Goal: Information Seeking & Learning: Find specific fact

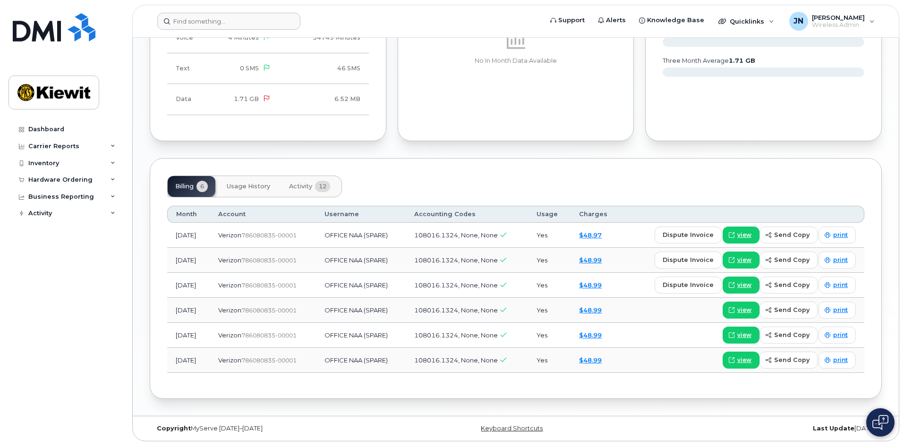
scroll to position [715, 0]
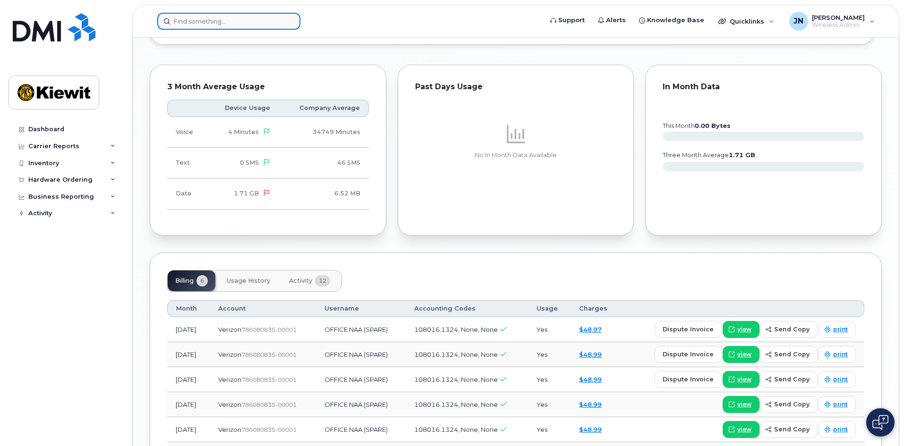
click at [231, 24] on input at bounding box center [228, 21] width 143 height 17
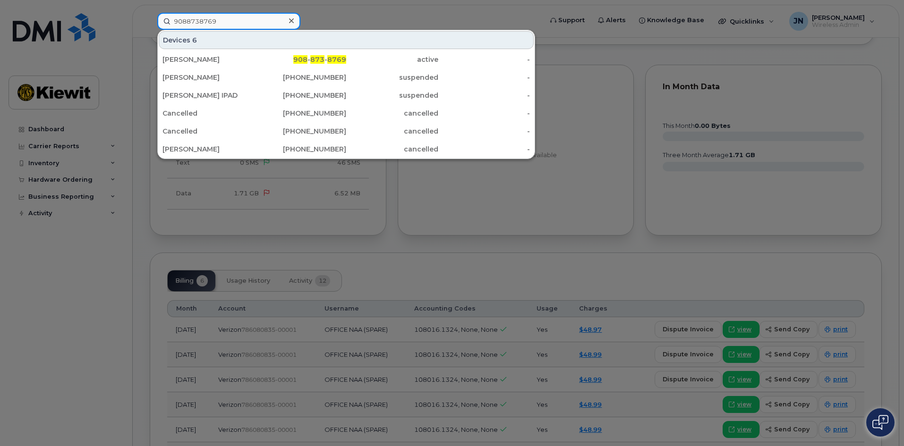
type input "9088738769"
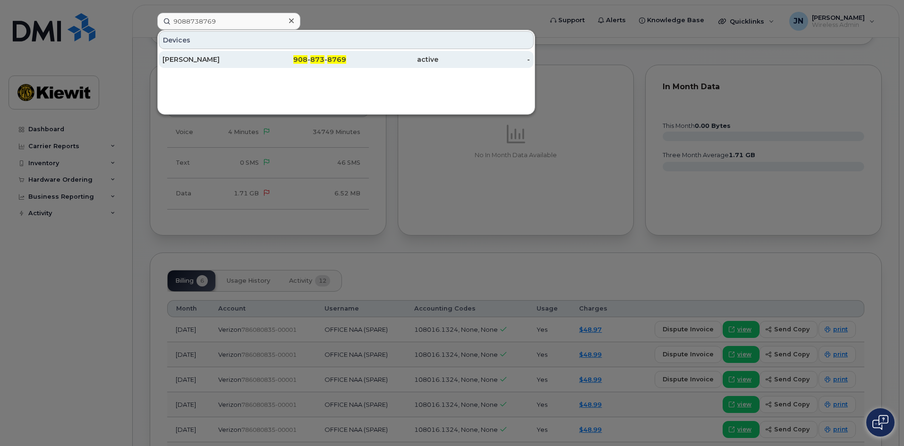
click at [240, 59] on div "[PERSON_NAME]" at bounding box center [208, 59] width 92 height 9
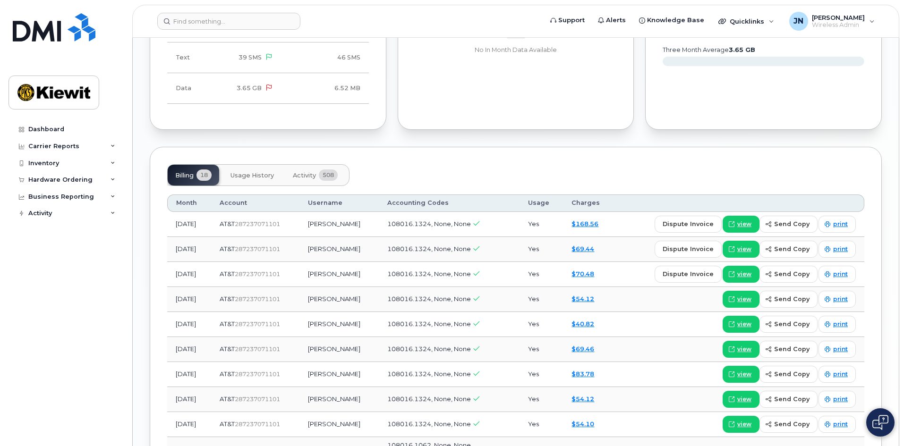
scroll to position [1125, 0]
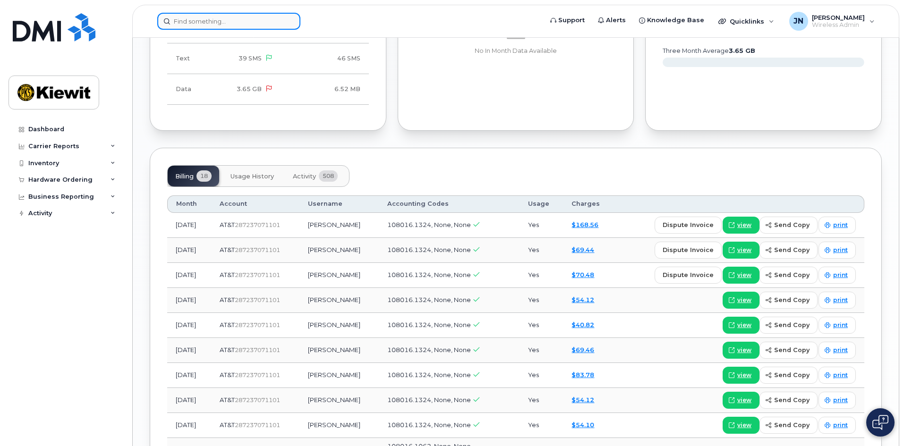
click at [213, 17] on input at bounding box center [228, 21] width 143 height 17
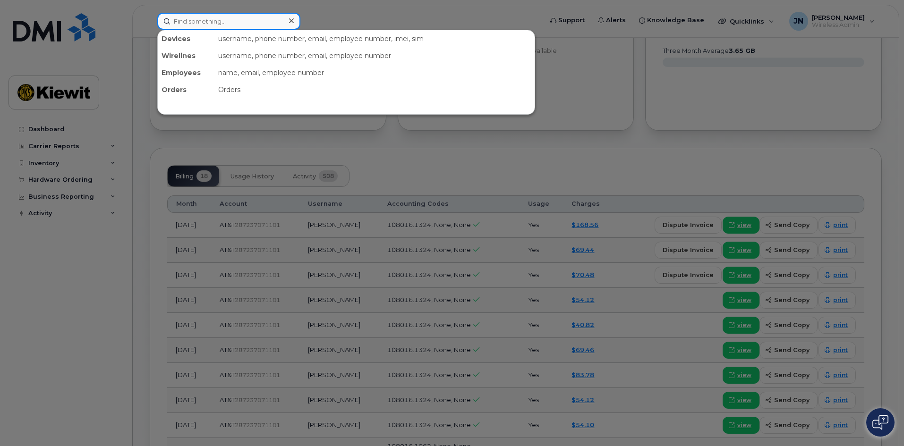
click at [213, 17] on input at bounding box center [228, 21] width 143 height 17
paste input "908-591-0291"
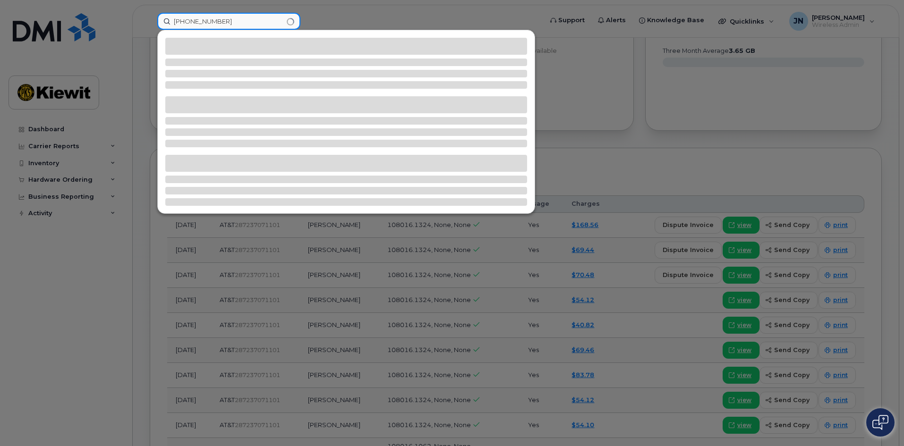
type input "908-591-0291"
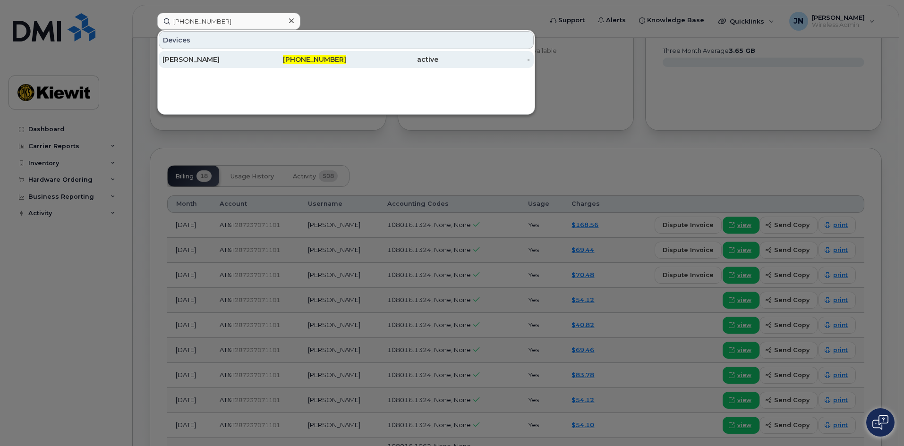
click at [341, 61] on span "908-591-0291" at bounding box center [314, 59] width 63 height 8
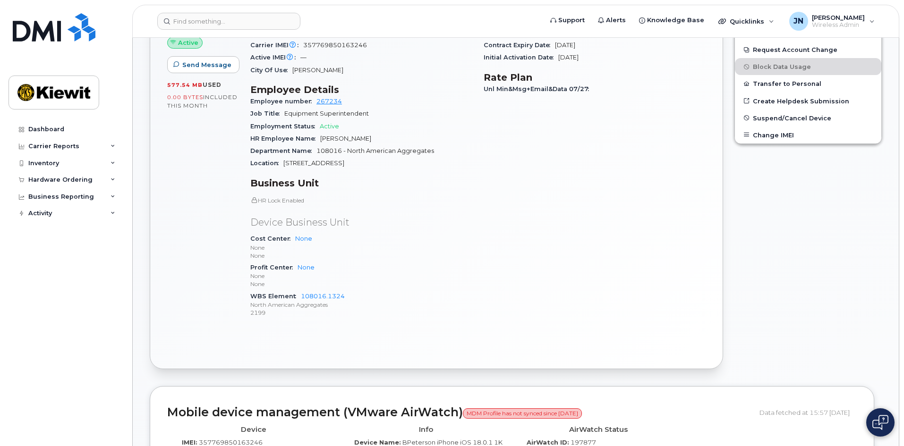
scroll to position [378, 0]
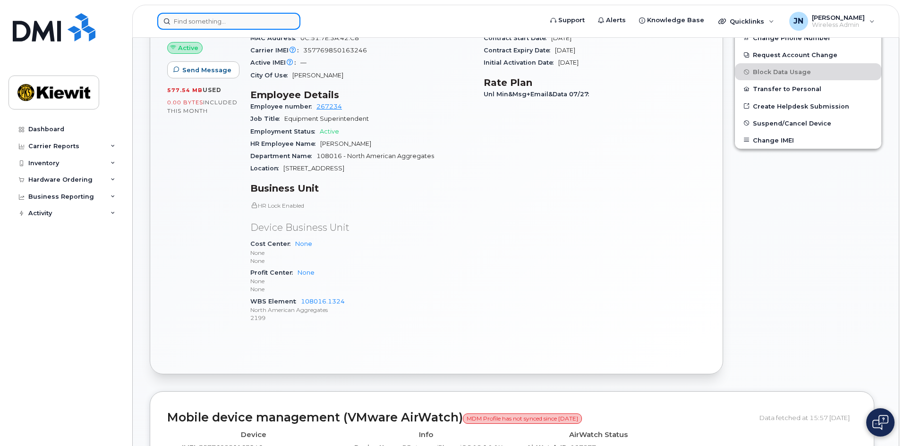
click at [201, 19] on input at bounding box center [228, 21] width 143 height 17
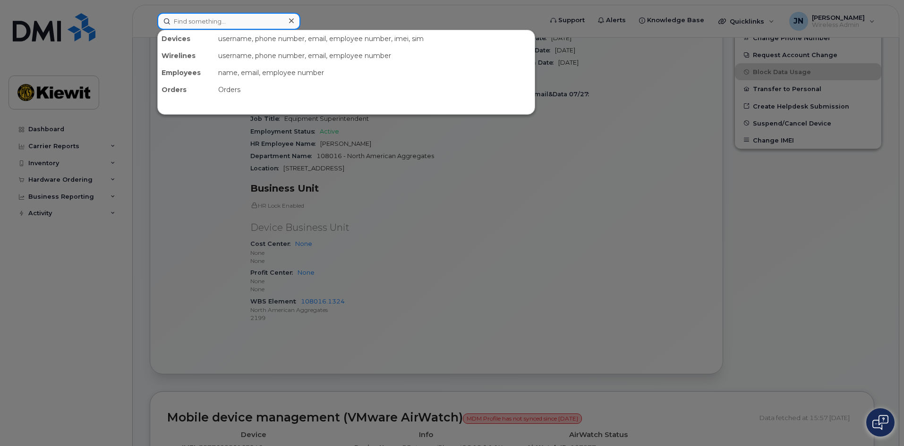
click at [201, 19] on input at bounding box center [228, 21] width 143 height 17
paste input "908-873-8769"
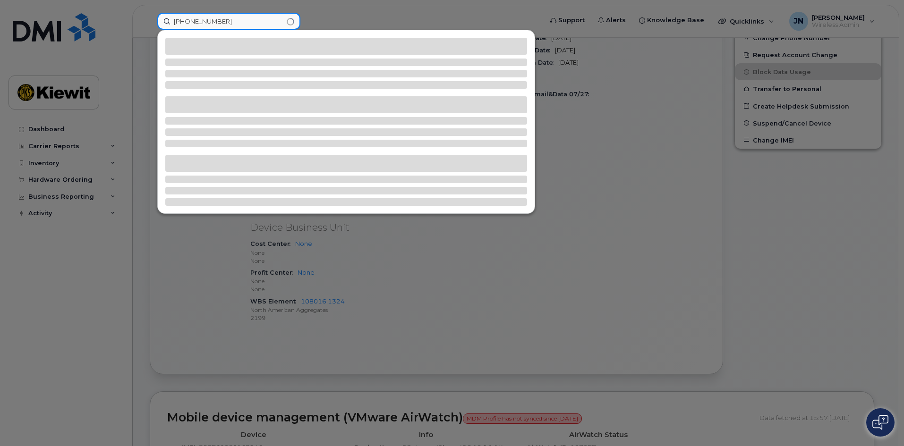
type input "908-873-8769"
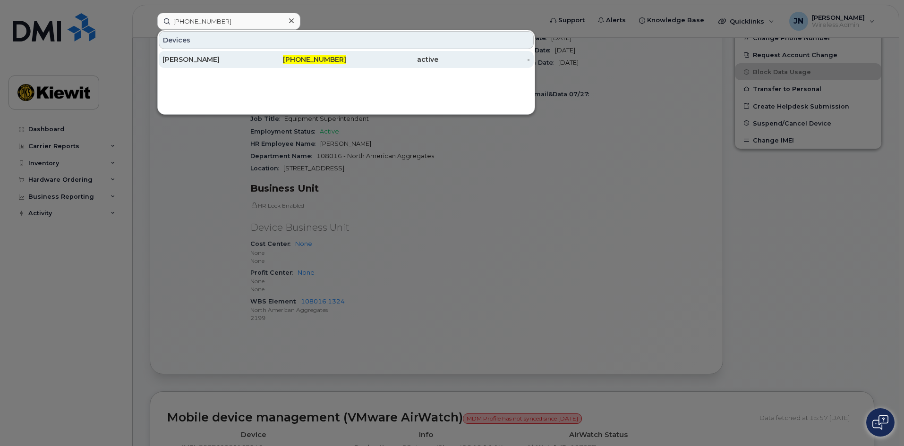
click at [319, 55] on div "908-873-8769" at bounding box center [300, 59] width 92 height 9
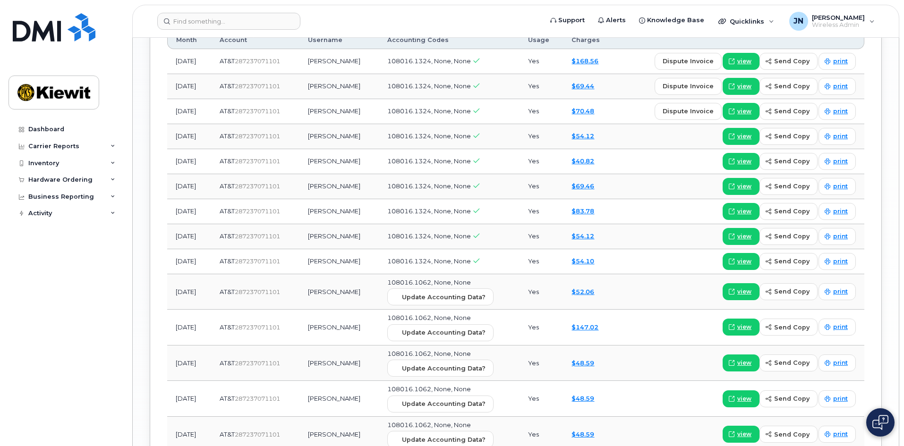
scroll to position [1142, 0]
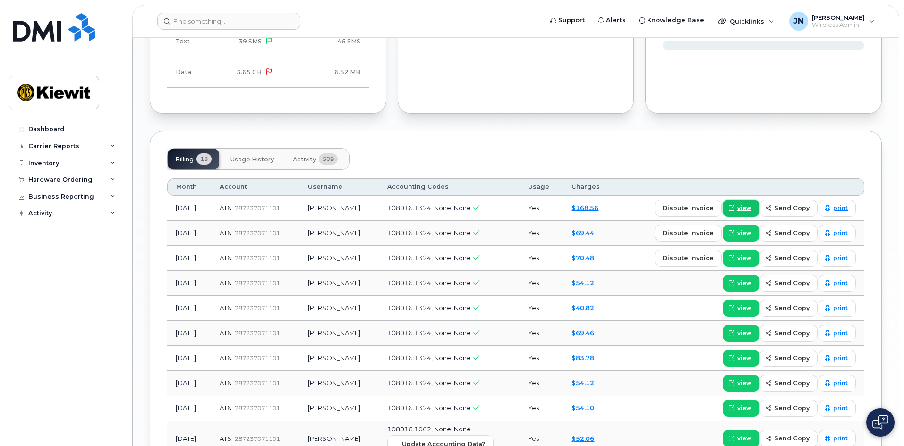
click at [743, 212] on span "view" at bounding box center [744, 208] width 14 height 8
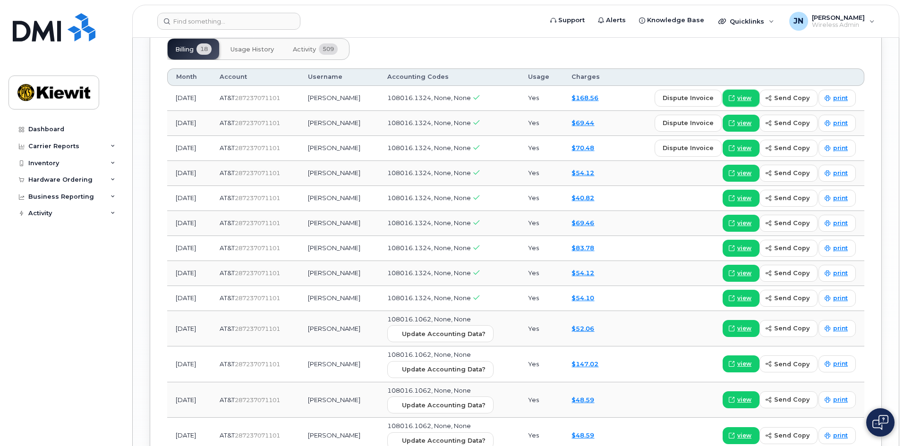
scroll to position [1237, 0]
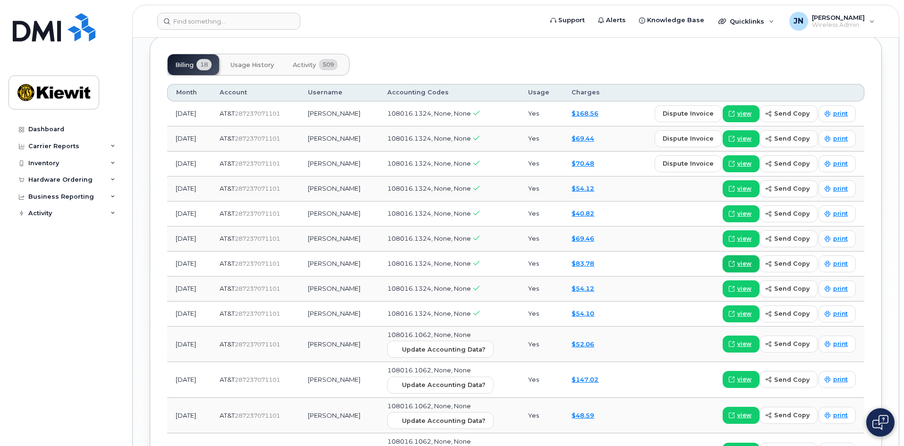
click at [743, 268] on span "view" at bounding box center [744, 264] width 14 height 8
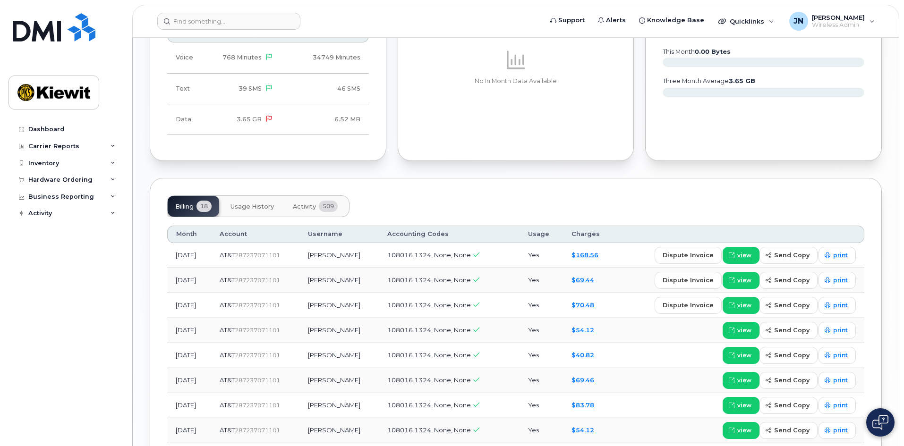
scroll to position [1142, 0]
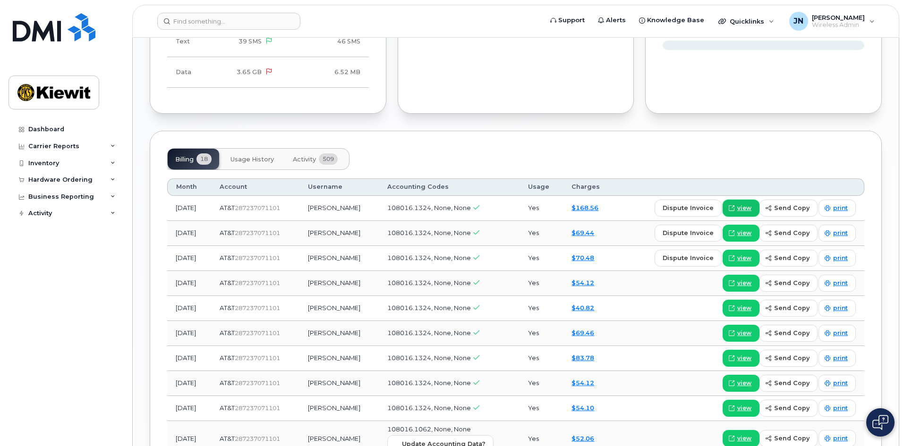
click at [748, 212] on span "view" at bounding box center [744, 208] width 14 height 8
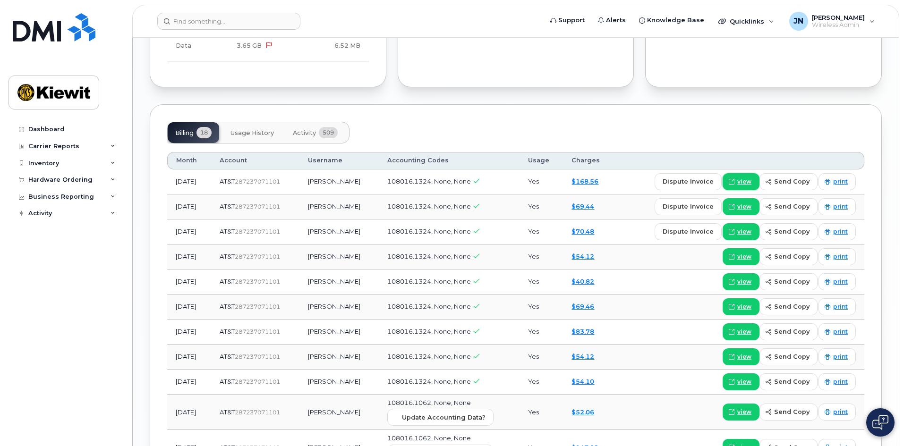
scroll to position [1189, 0]
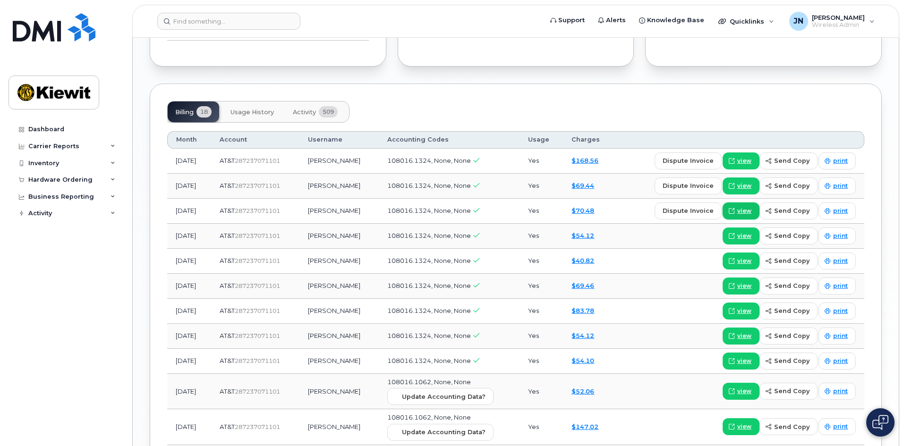
click at [750, 215] on span "view" at bounding box center [744, 211] width 14 height 8
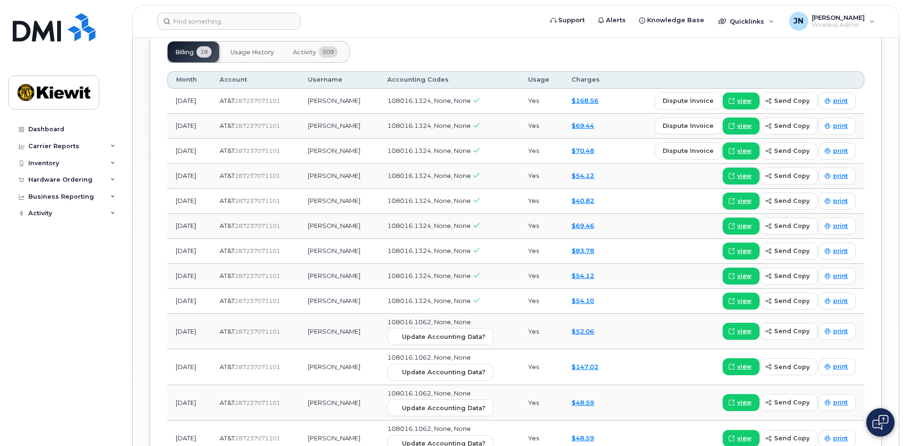
scroll to position [1237, 0]
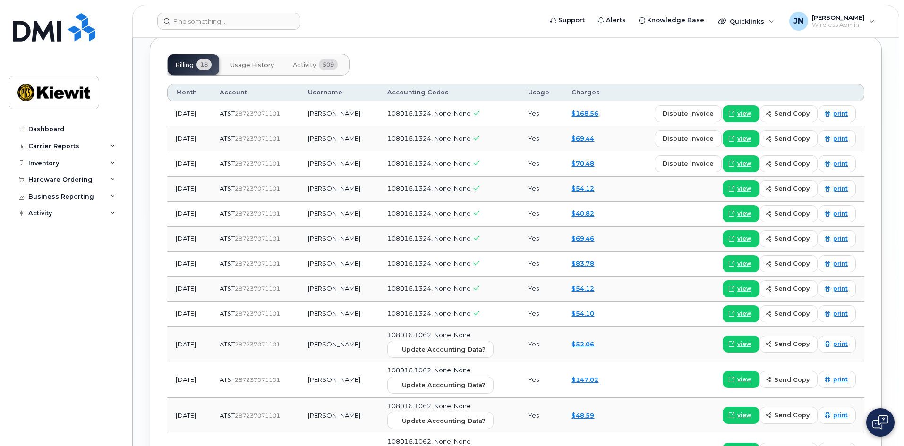
click at [267, 69] on span "Usage History" at bounding box center [251, 65] width 43 height 8
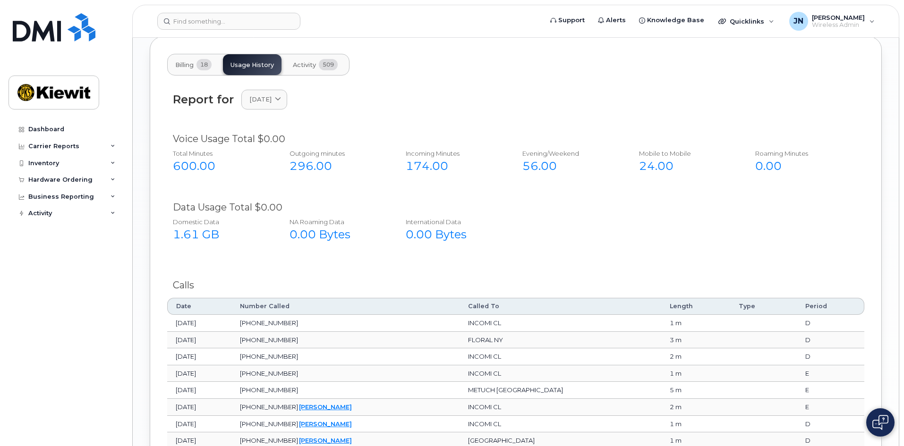
click at [190, 69] on span "Billing" at bounding box center [184, 65] width 18 height 8
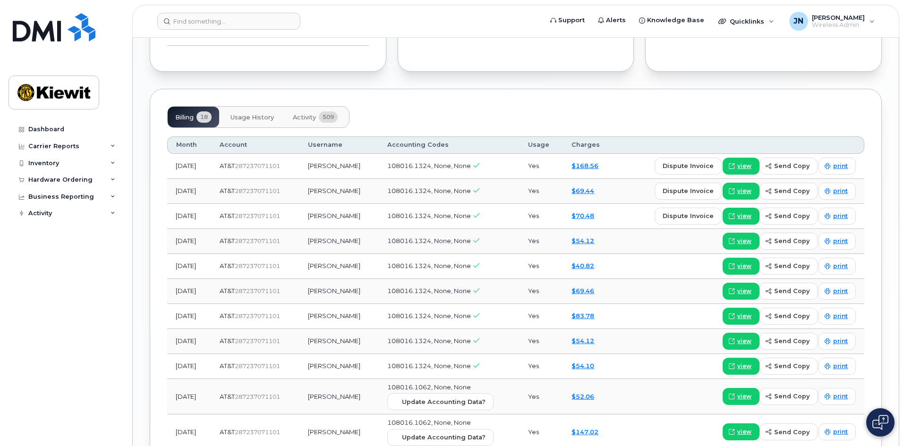
scroll to position [1180, 0]
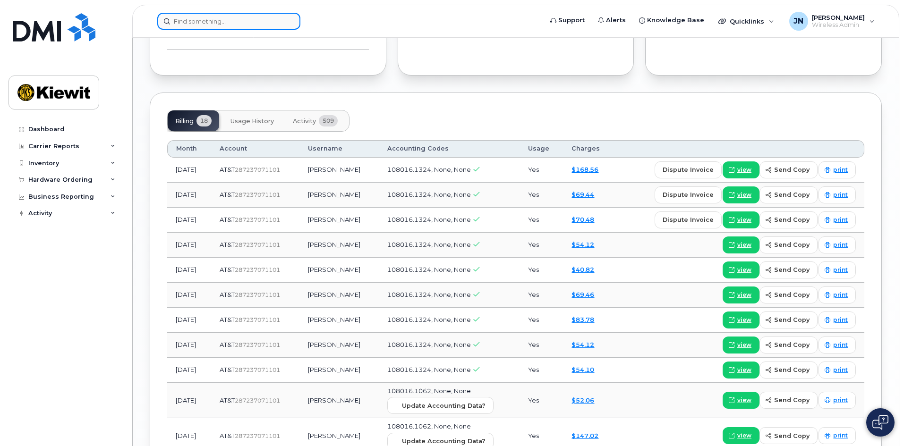
click at [267, 22] on input at bounding box center [228, 21] width 143 height 17
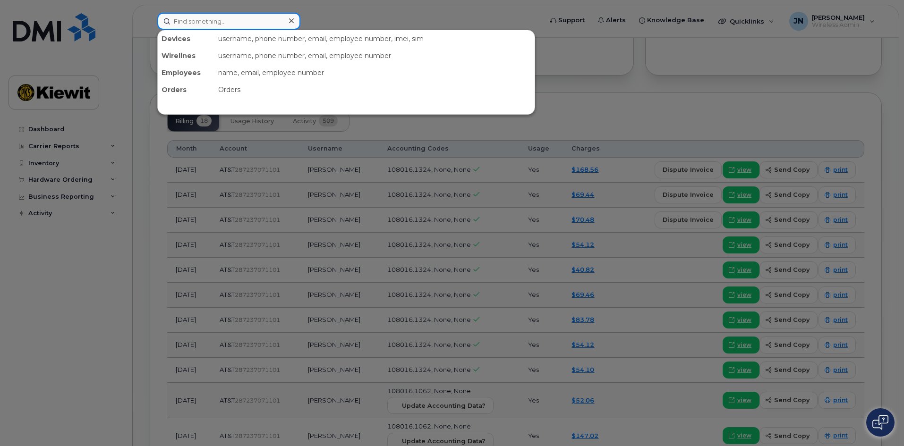
click at [267, 22] on input at bounding box center [228, 21] width 143 height 17
paste input "640-249-9502"
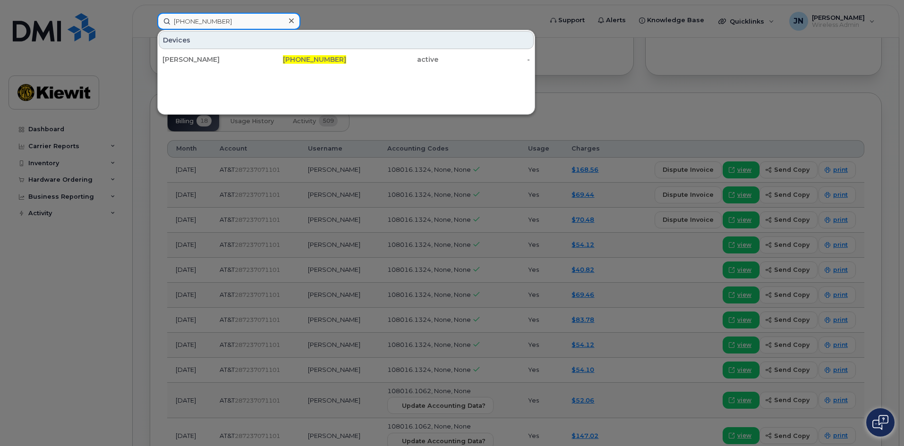
type input "640-249-9502"
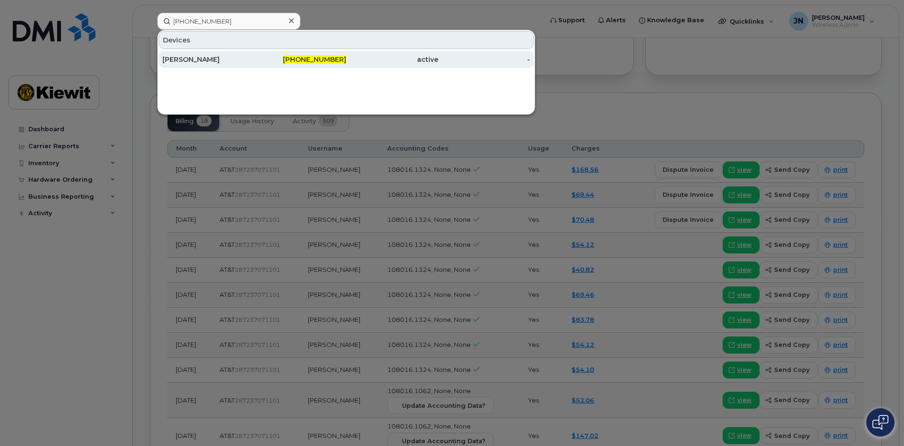
click at [254, 61] on div "CHRISTOPHER PULASKI" at bounding box center [208, 59] width 92 height 9
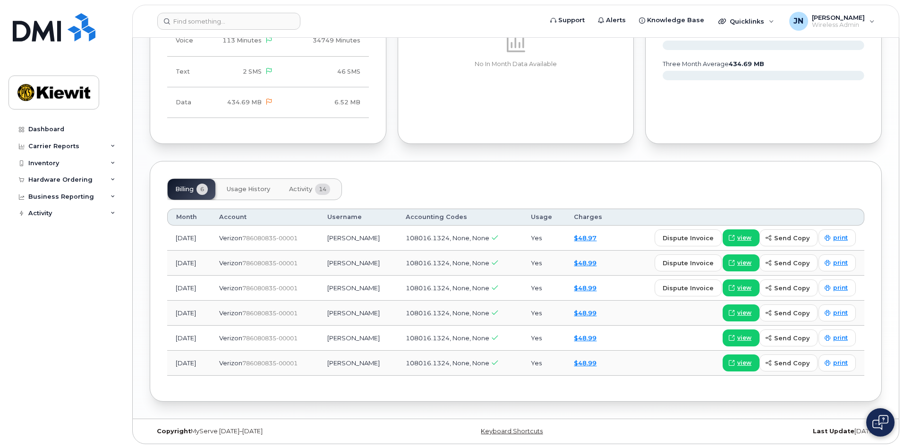
scroll to position [983, 0]
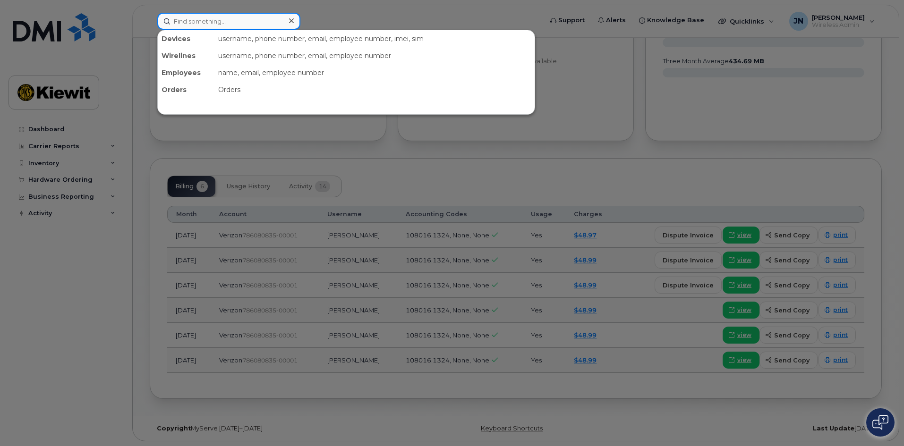
click at [222, 18] on input at bounding box center [228, 21] width 143 height 17
paste input "908-463-5804"
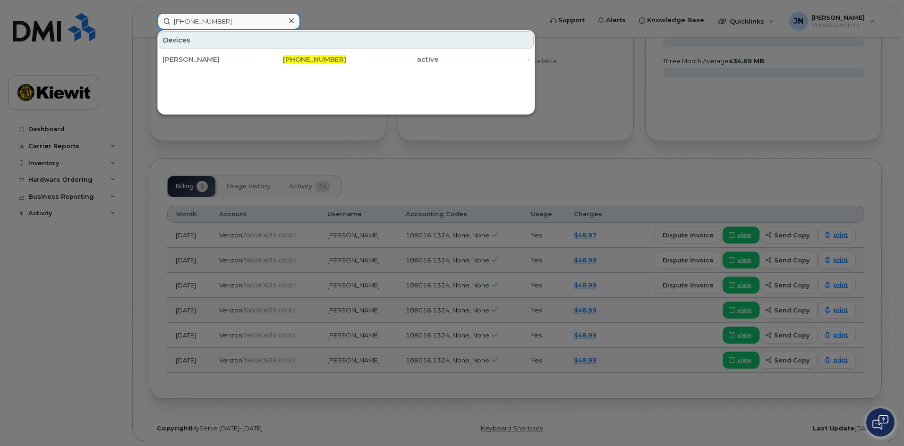
type input "908-463-5804"
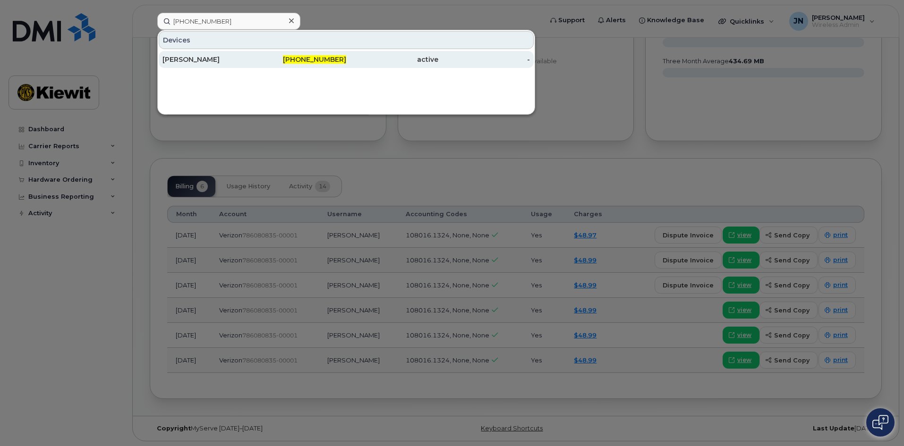
click at [309, 62] on span "908-463-5804" at bounding box center [314, 59] width 63 height 8
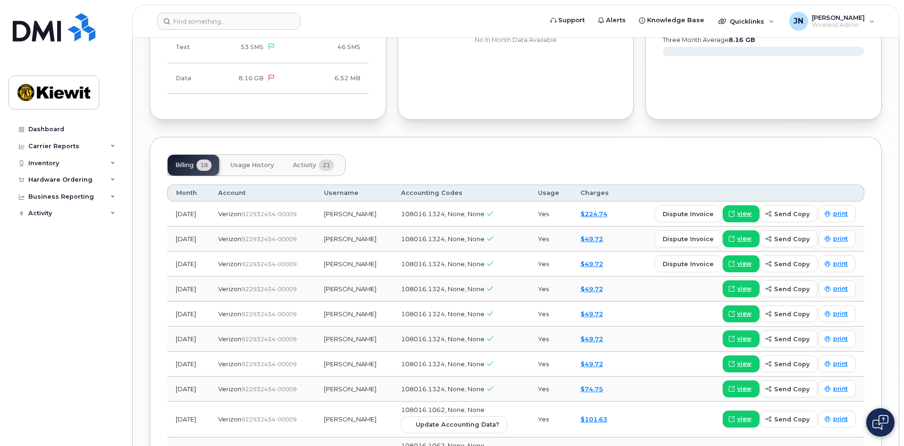
scroll to position [1039, 0]
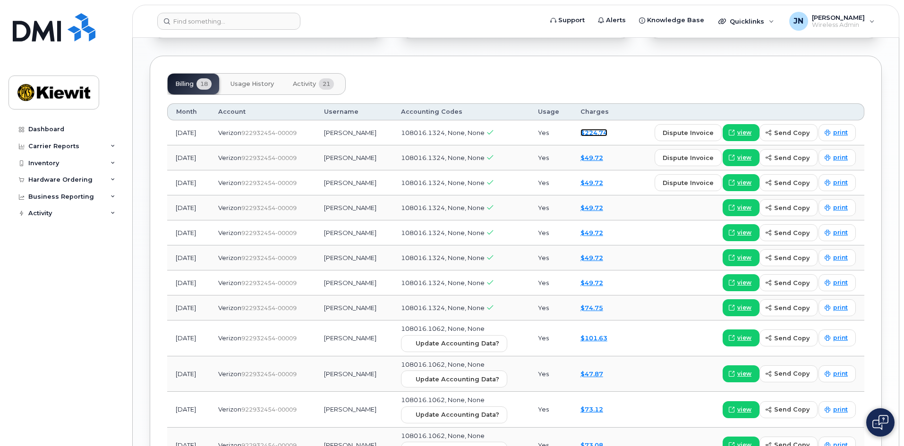
click at [607, 132] on link "$224.74" at bounding box center [593, 133] width 27 height 8
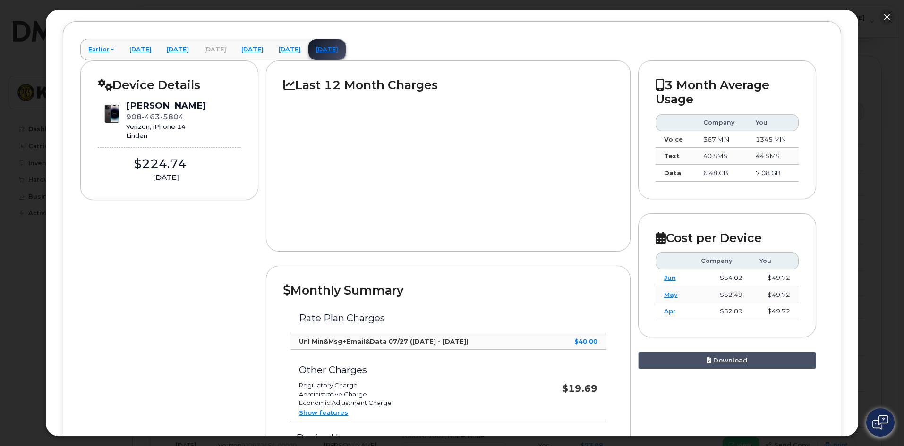
scroll to position [73, 0]
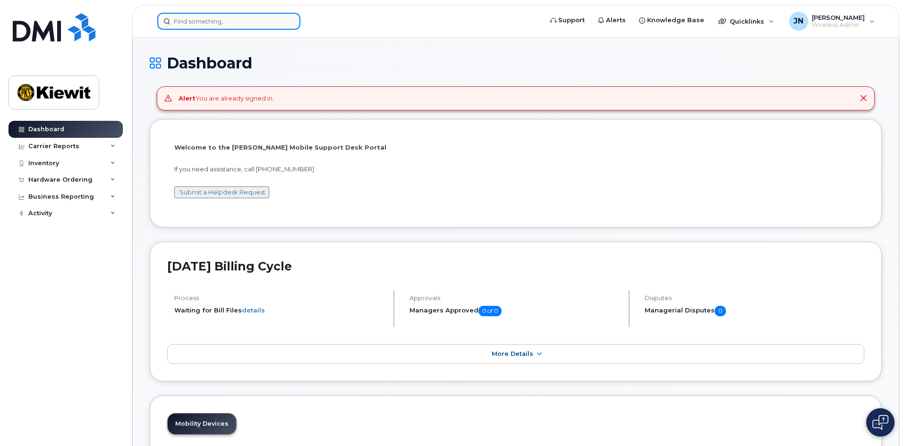
click at [229, 18] on input at bounding box center [228, 21] width 143 height 17
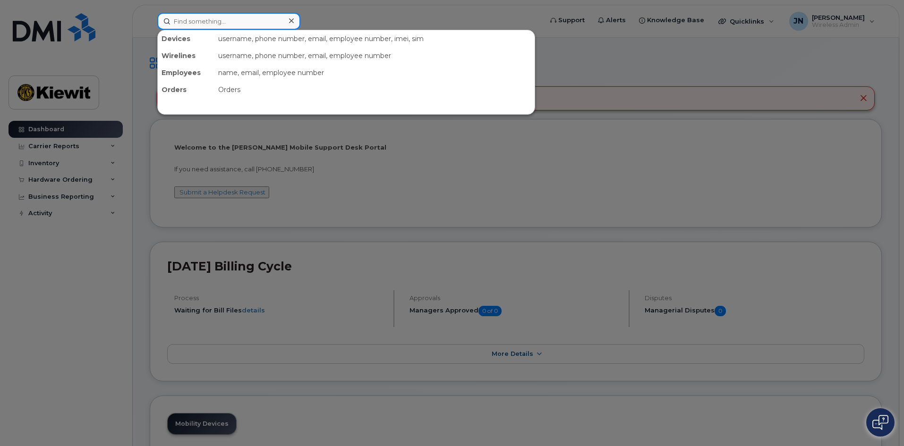
paste input "908-463-5804"
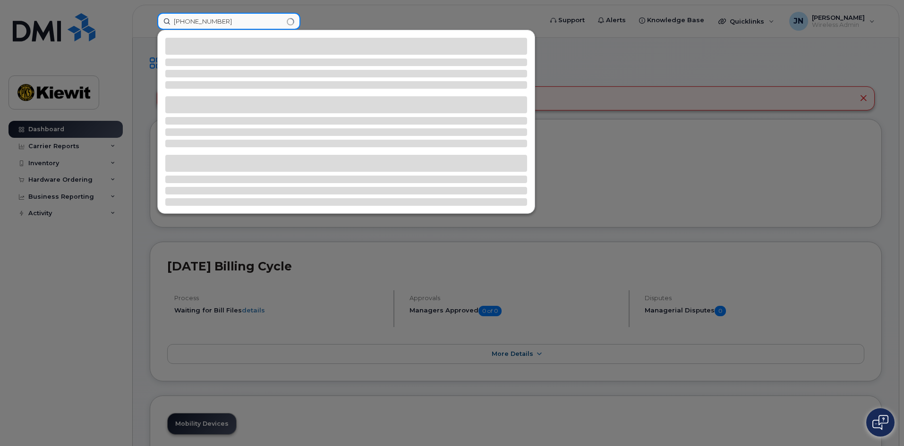
type input "908-463-5804"
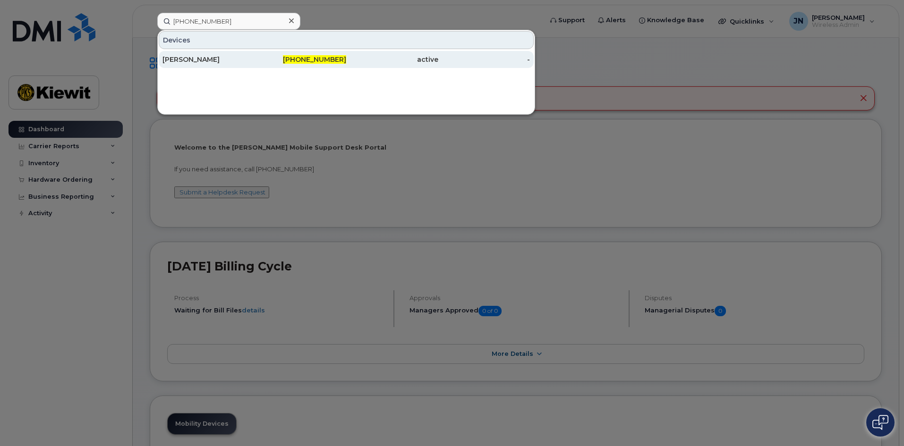
click at [253, 64] on div "DAVID WASNIEWSKI" at bounding box center [208, 59] width 92 height 17
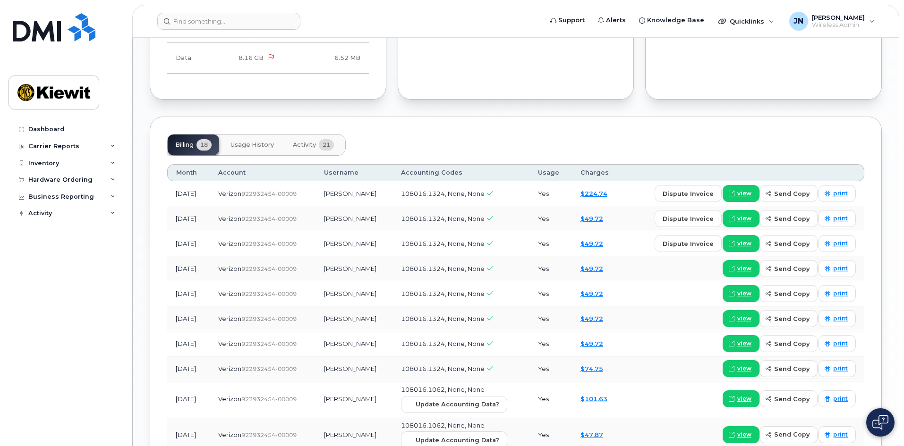
scroll to position [944, 0]
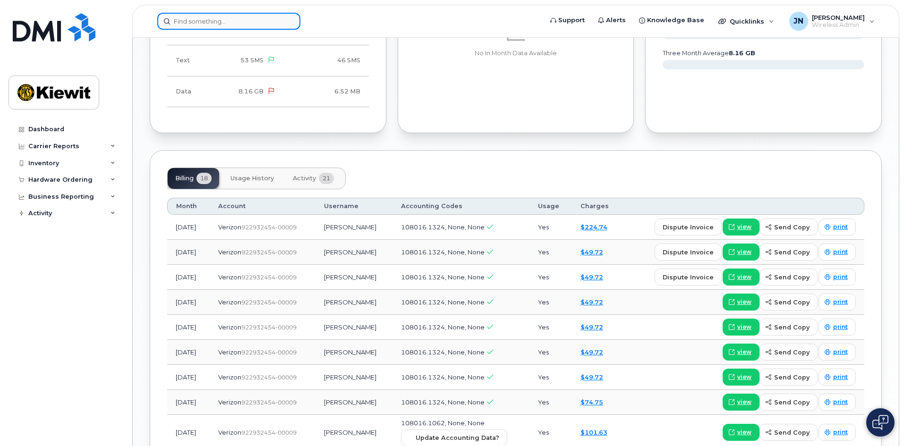
click at [246, 23] on input at bounding box center [228, 21] width 143 height 17
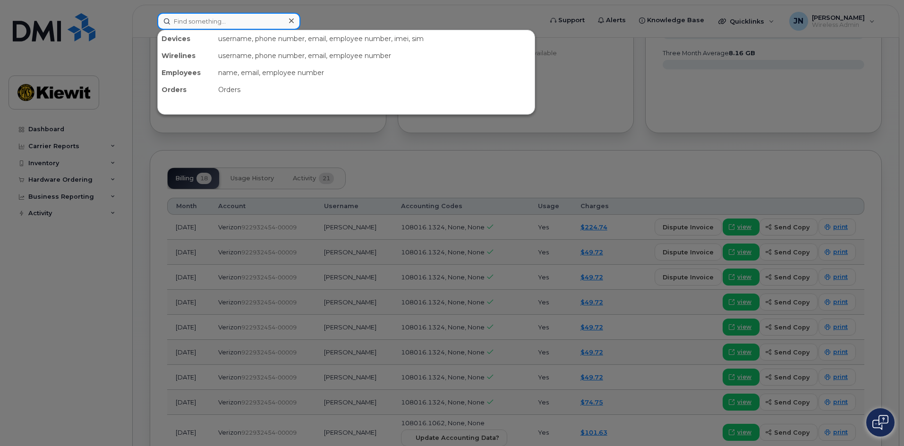
paste input "732-306-1238"
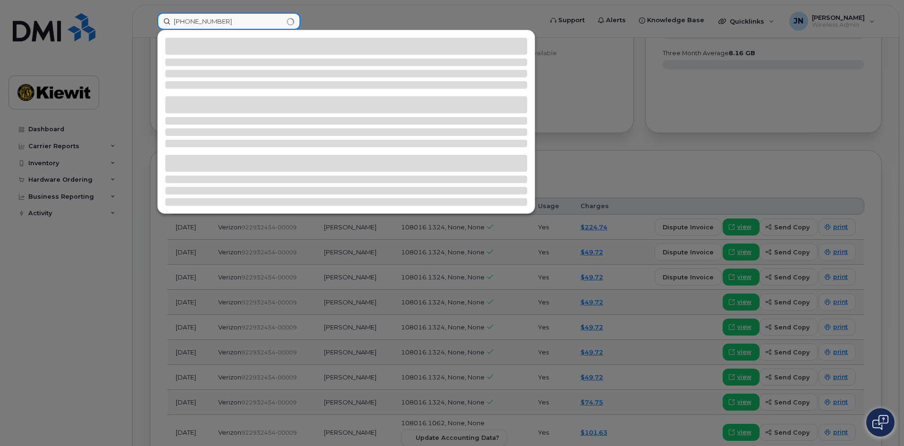
type input "732-306-1238"
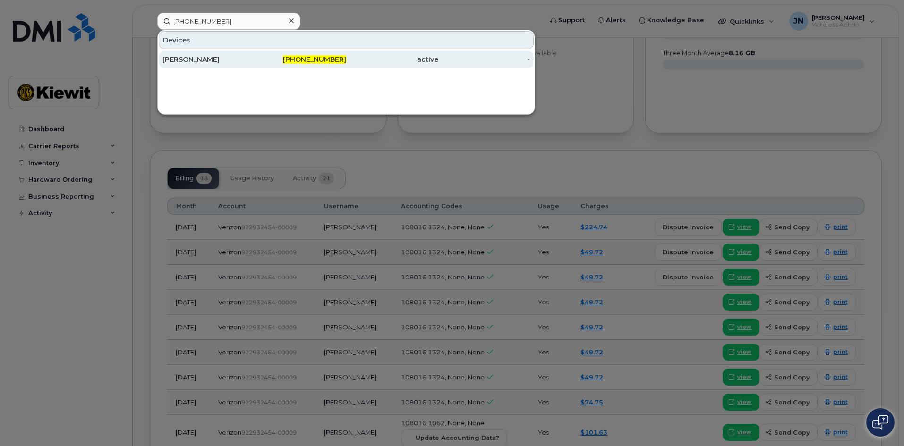
click at [299, 56] on span "732-306-1238" at bounding box center [314, 59] width 63 height 8
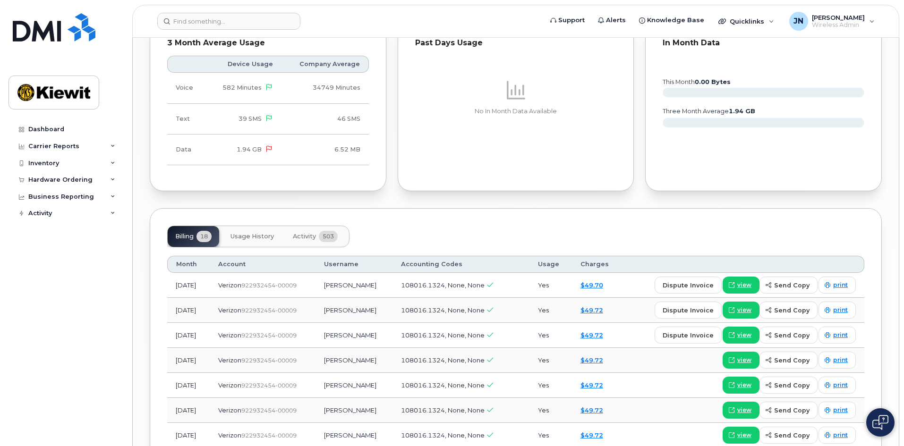
scroll to position [1275, 0]
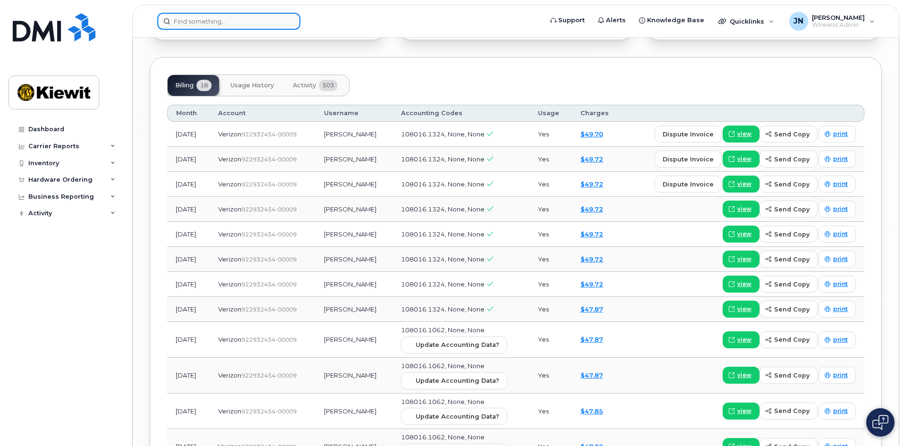
click at [215, 22] on input at bounding box center [228, 21] width 143 height 17
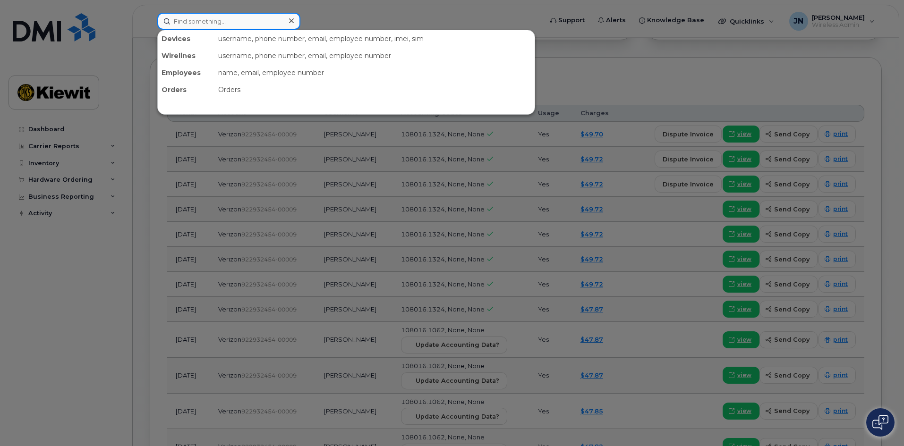
paste input "[PHONE_NUMBER]"
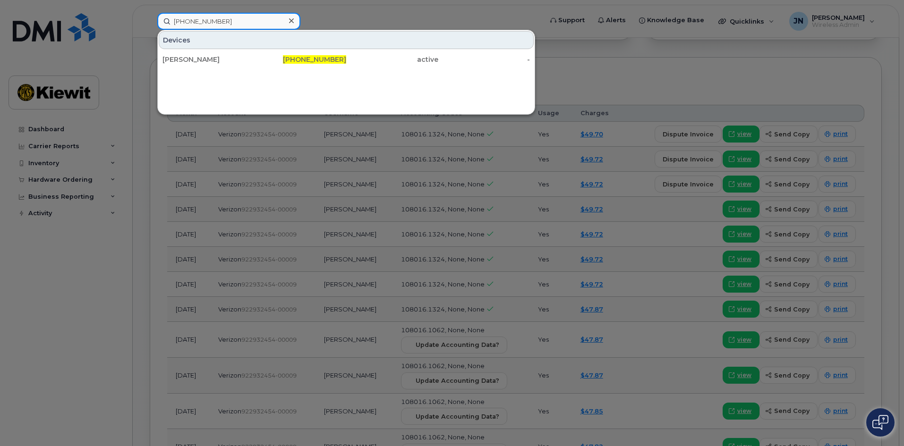
type input "[PHONE_NUMBER]"
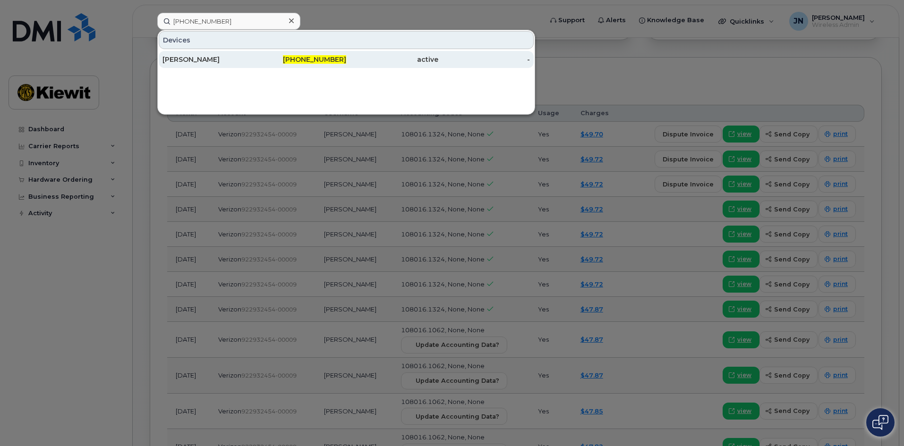
click at [260, 60] on div "[PHONE_NUMBER]" at bounding box center [300, 59] width 92 height 9
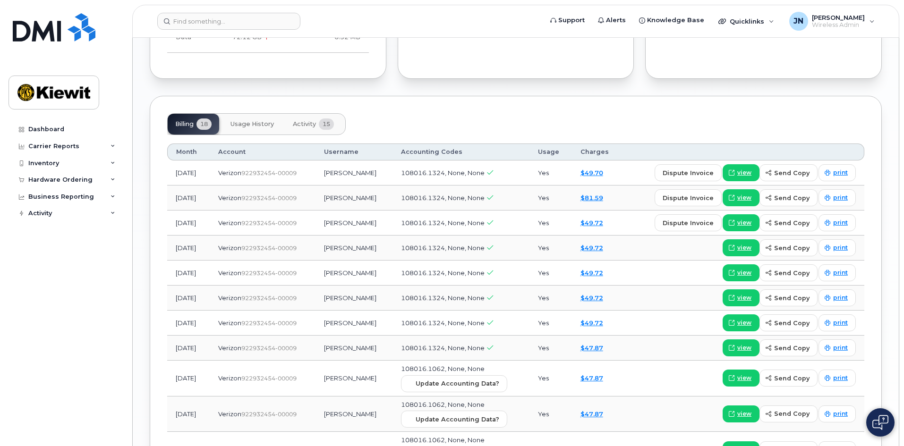
scroll to position [1086, 0]
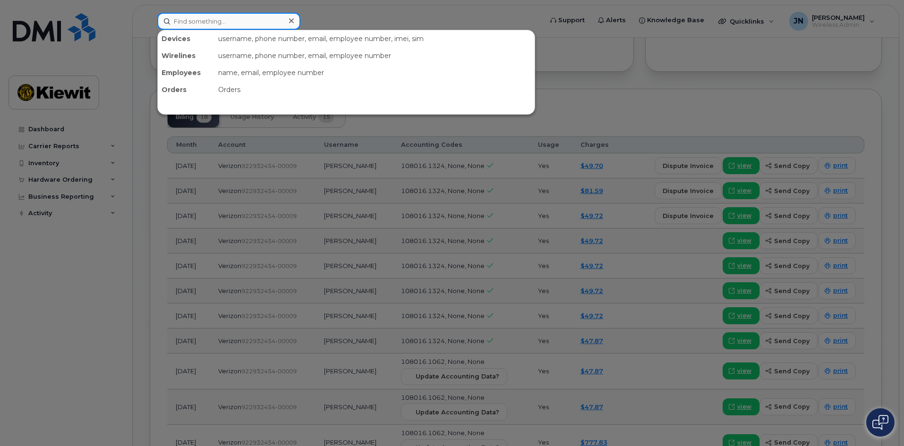
click at [223, 21] on input at bounding box center [228, 21] width 143 height 17
paste input "[PHONE_NUMBER]"
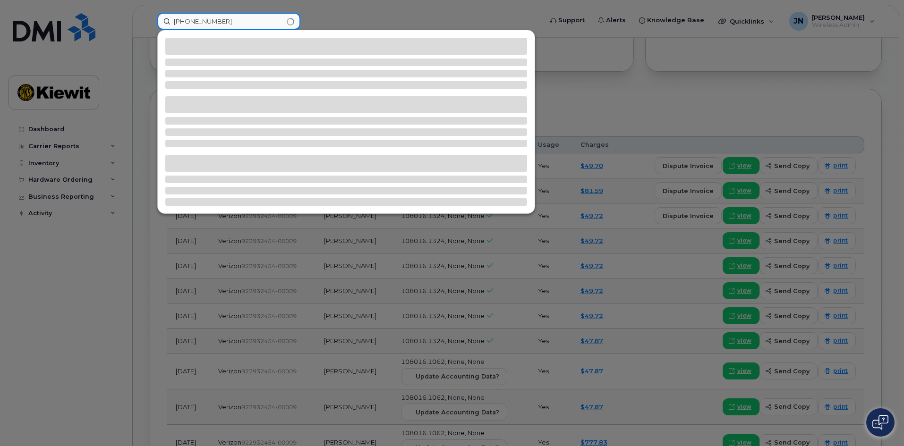
type input "[PHONE_NUMBER]"
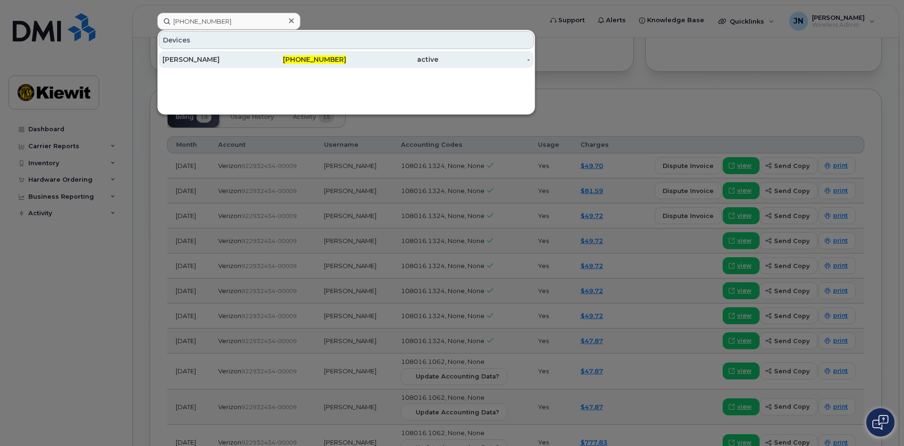
click at [297, 59] on span "908-873-7245" at bounding box center [314, 59] width 63 height 8
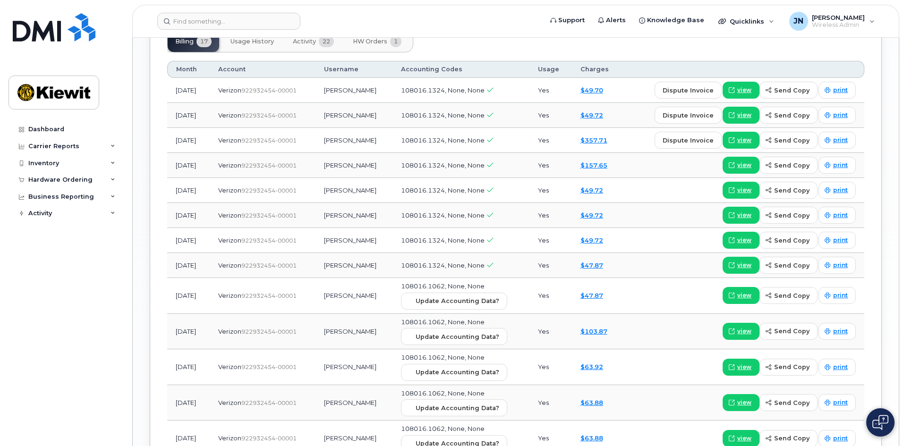
scroll to position [991, 0]
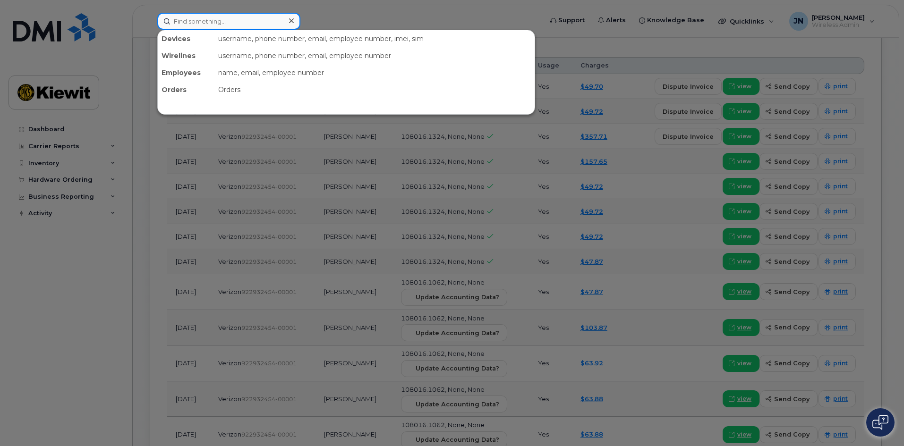
click at [232, 21] on input at bounding box center [228, 21] width 143 height 17
paste input "908-956-4420"
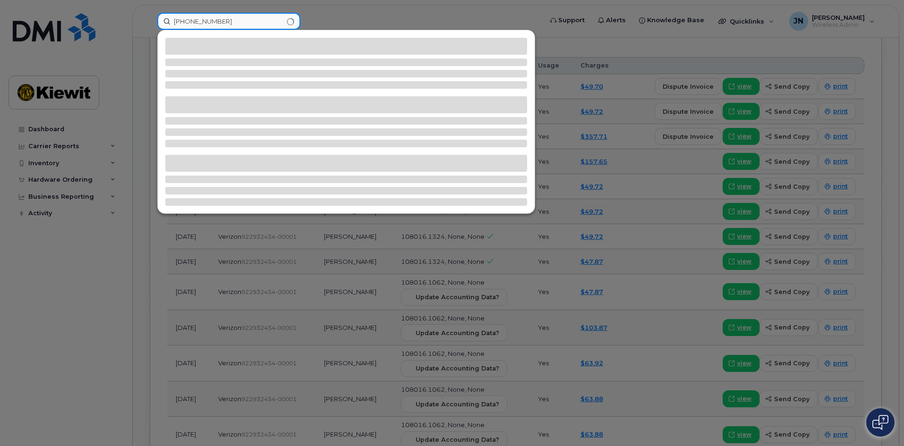
type input "908-956-4420"
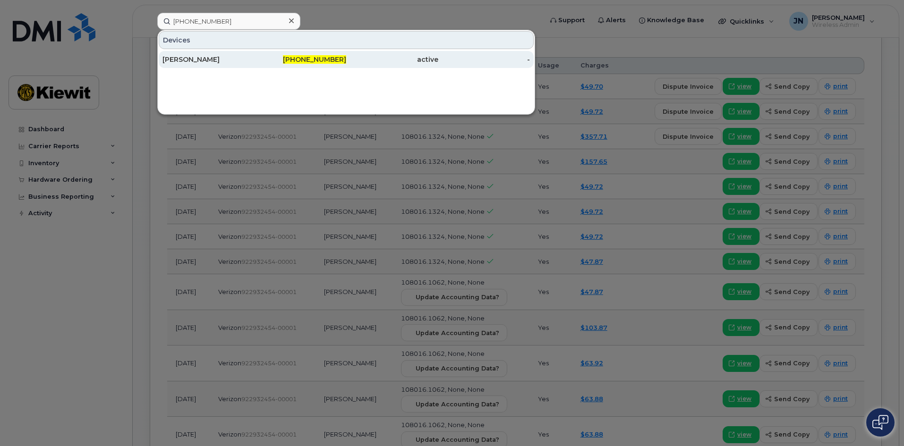
click at [235, 59] on div "MARGARITA MORALES" at bounding box center [208, 59] width 92 height 9
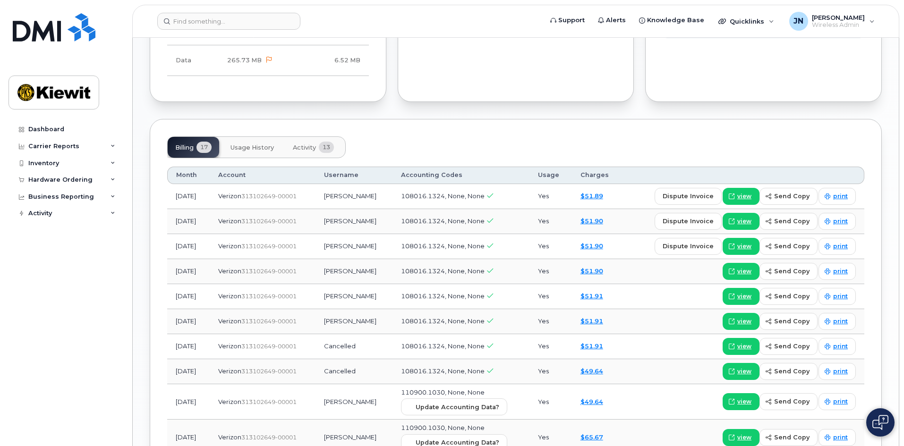
scroll to position [755, 0]
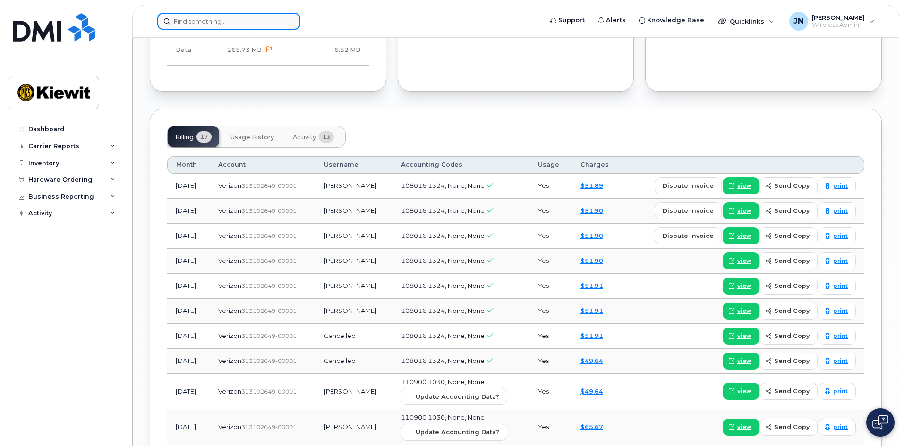
click at [209, 22] on input at bounding box center [228, 21] width 143 height 17
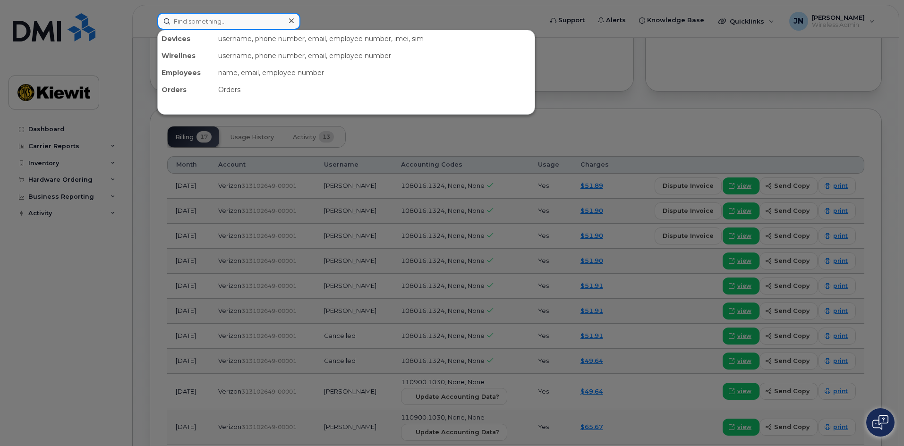
click at [209, 22] on input at bounding box center [228, 21] width 143 height 17
paste input "908-514-9061"
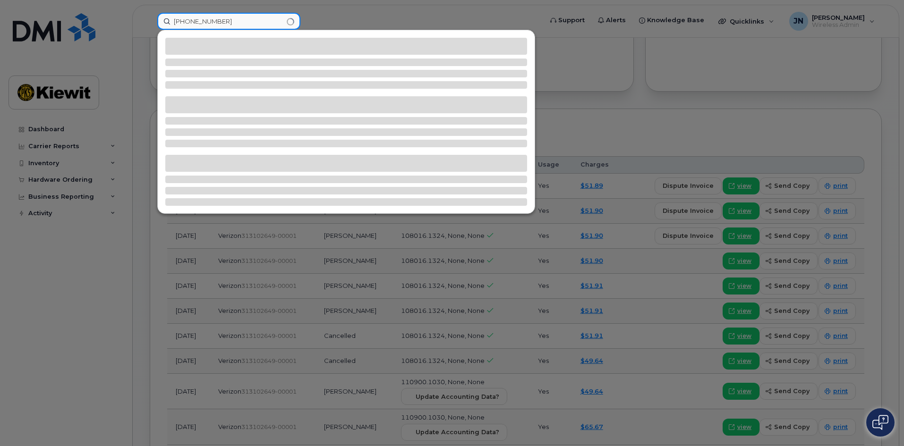
type input "908-514-9061"
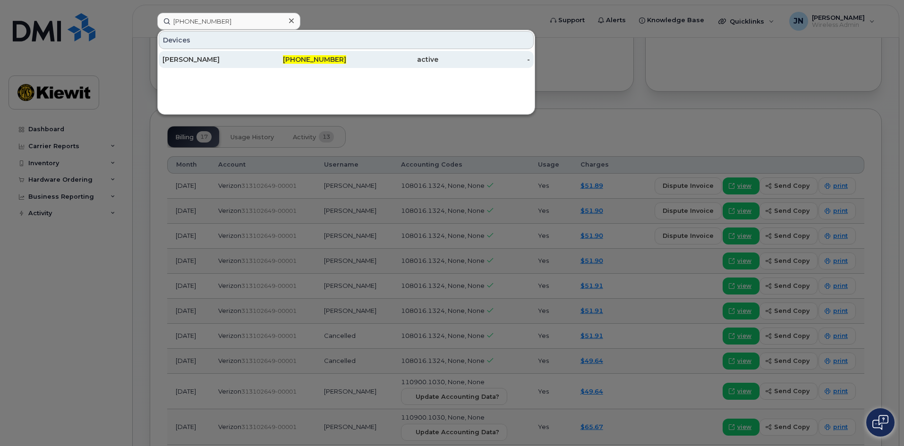
click at [344, 59] on span "908-514-9061" at bounding box center [314, 59] width 63 height 8
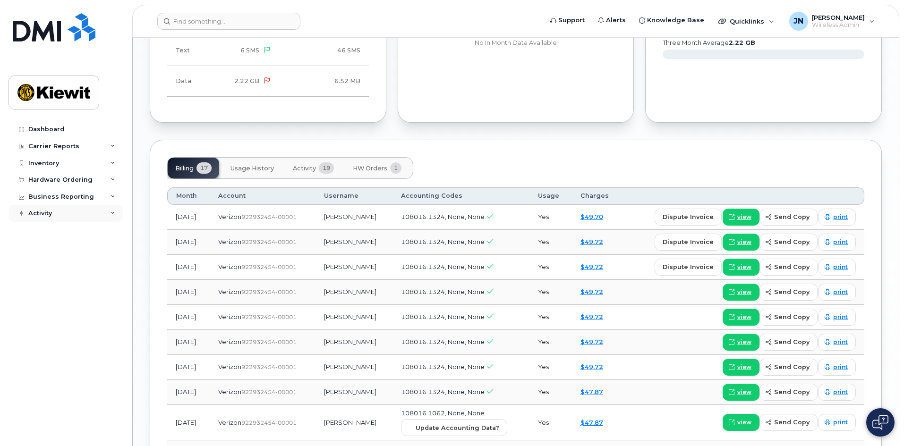
scroll to position [944, 0]
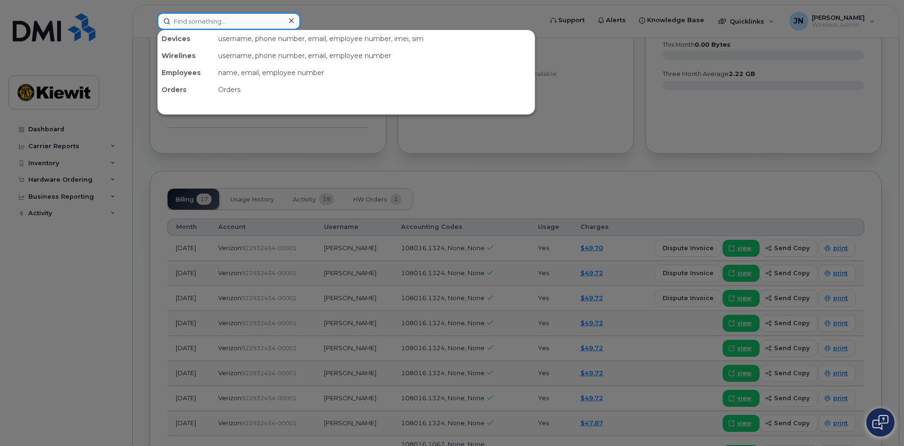
click at [213, 23] on input at bounding box center [228, 21] width 143 height 17
paste input "[PHONE_NUMBER]"
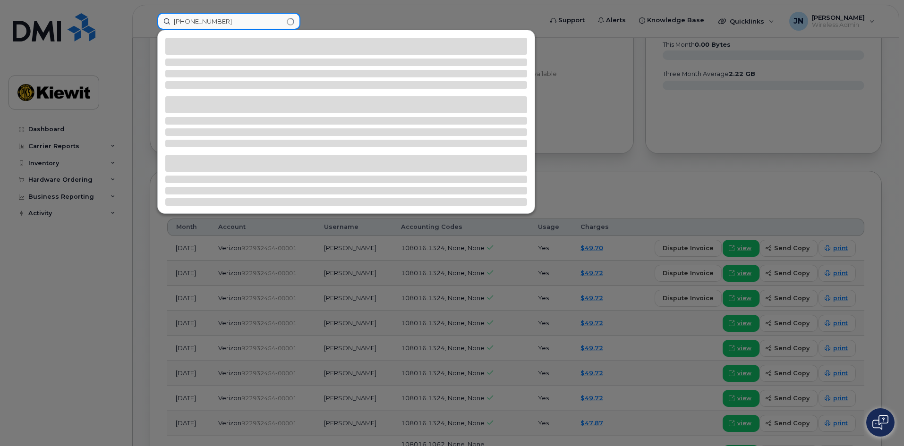
type input "[PHONE_NUMBER]"
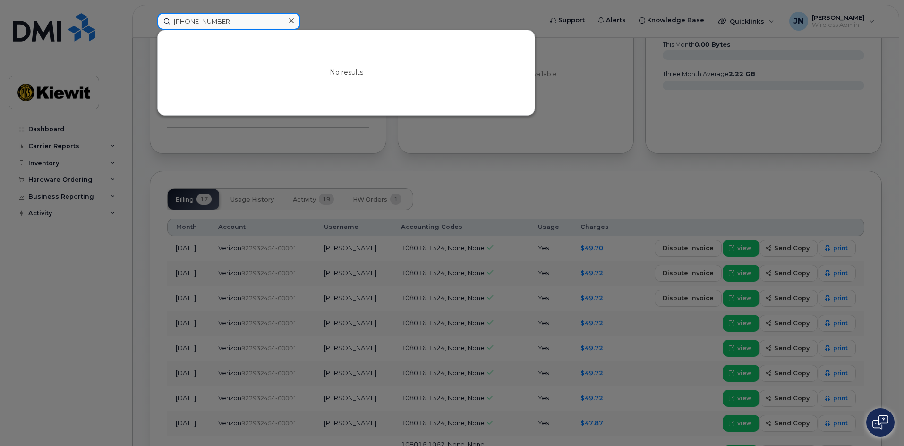
click at [237, 18] on input "[PHONE_NUMBER]" at bounding box center [228, 21] width 143 height 17
click at [290, 21] on icon at bounding box center [291, 21] width 5 height 8
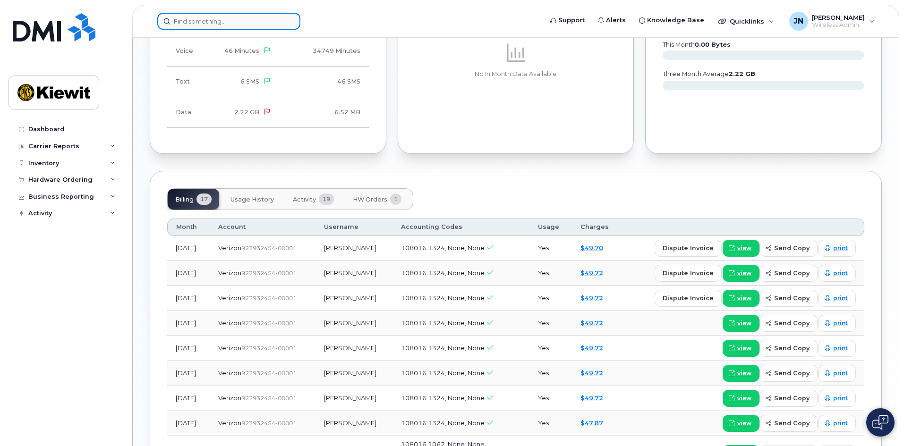
click at [259, 25] on input at bounding box center [228, 21] width 143 height 17
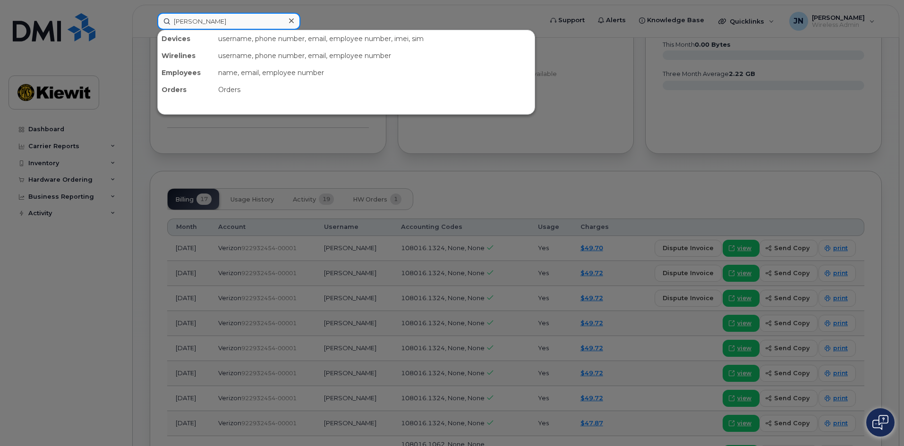
type input "robert manis"
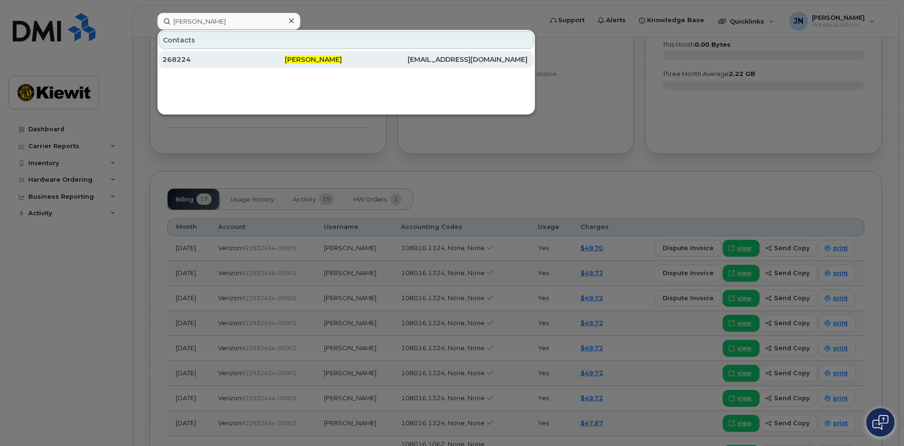
click at [261, 58] on div "268224" at bounding box center [223, 59] width 122 height 9
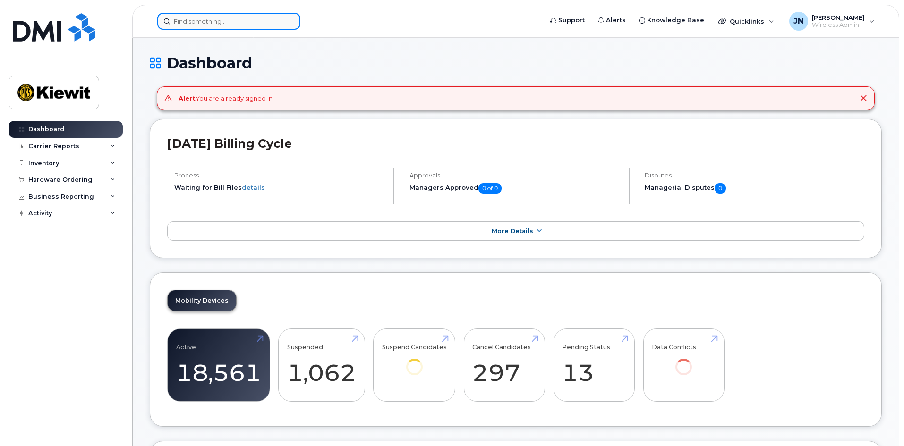
click at [248, 20] on input at bounding box center [228, 21] width 143 height 17
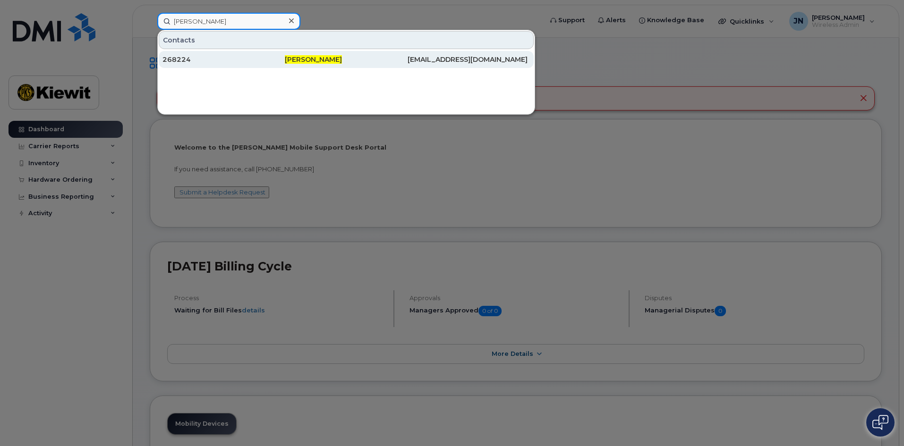
type input "robert manis"
click at [233, 58] on div "268224" at bounding box center [223, 59] width 122 height 9
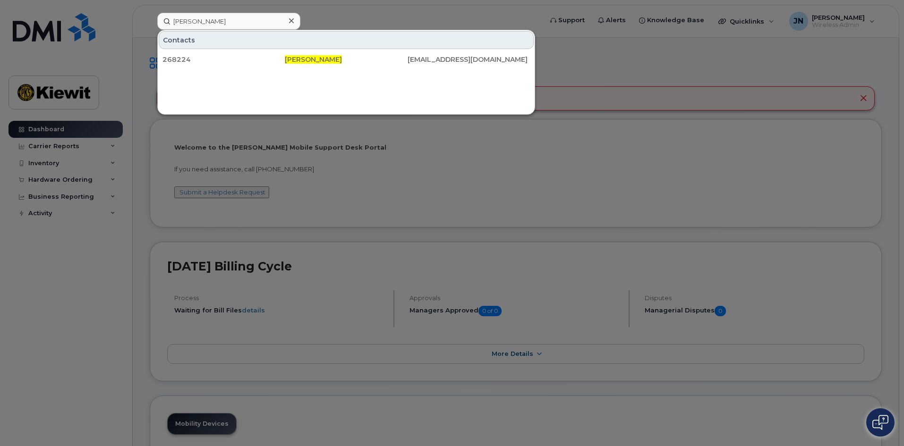
click at [292, 18] on icon at bounding box center [291, 21] width 5 height 8
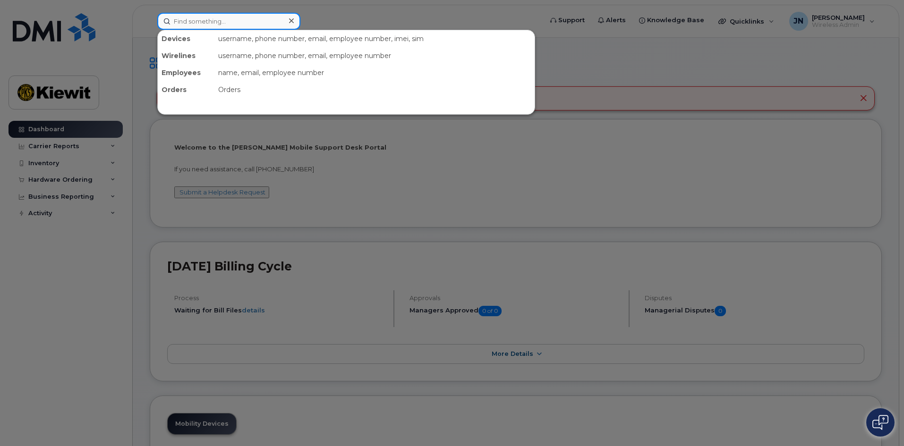
click at [220, 13] on input at bounding box center [228, 21] width 143 height 17
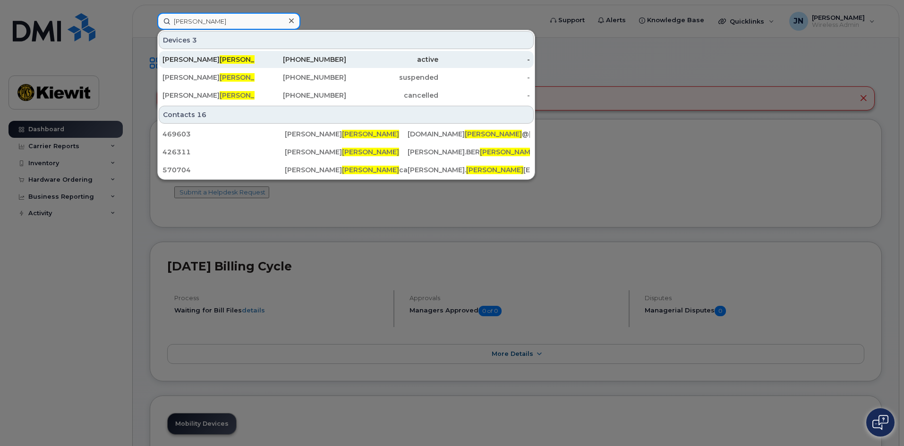
type input "manis"
click at [268, 58] on div "862-777-0310" at bounding box center [300, 59] width 92 height 9
click at [415, 60] on div "active" at bounding box center [392, 59] width 92 height 9
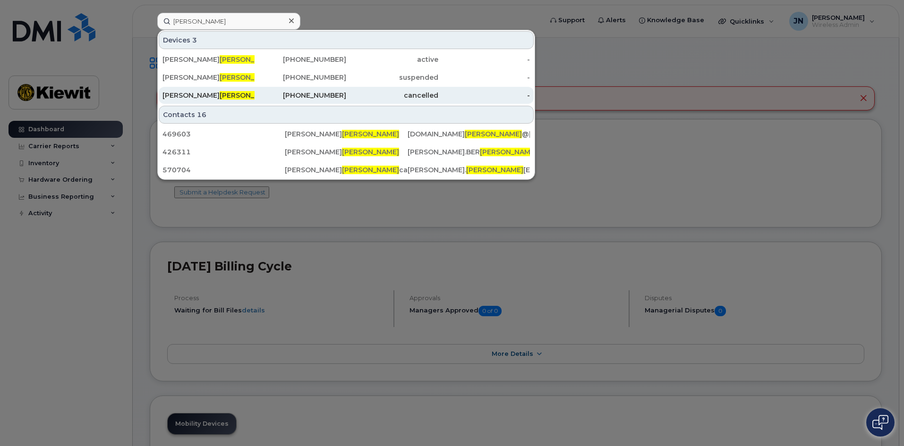
click at [254, 96] on link "BOB MANIS - IPAD 908-403-0196 cancelled -" at bounding box center [346, 95] width 375 height 17
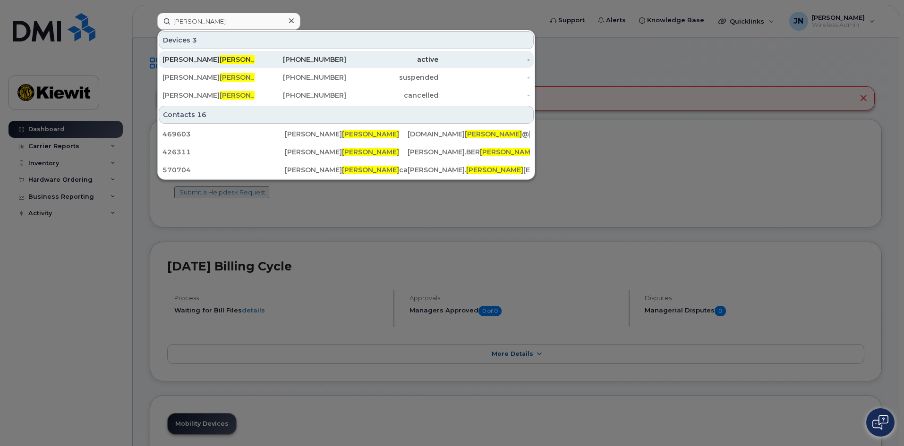
click at [285, 56] on div "862-777-0310" at bounding box center [300, 59] width 92 height 9
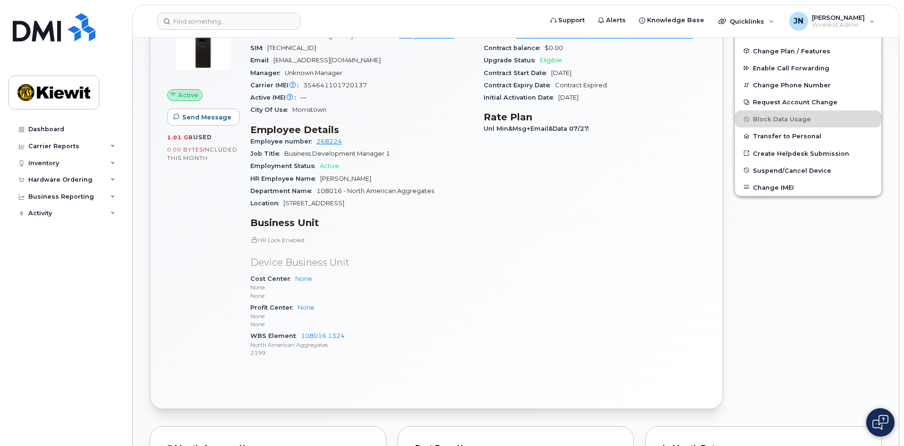
scroll to position [142, 0]
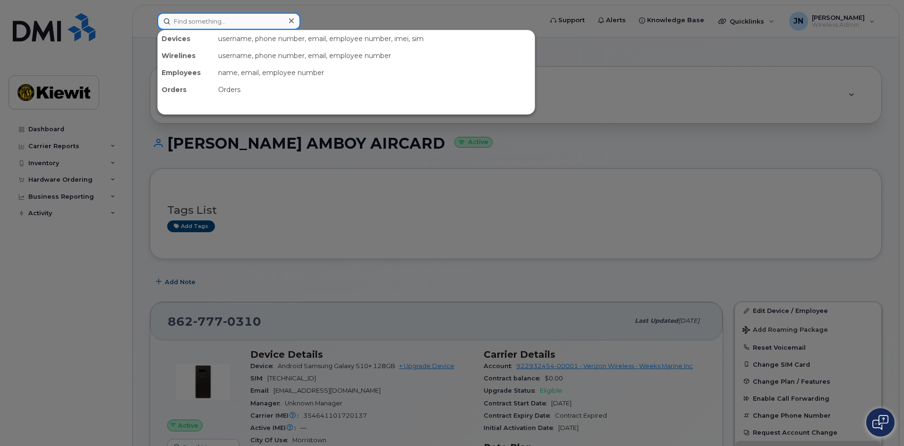
click at [248, 17] on input at bounding box center [228, 21] width 143 height 17
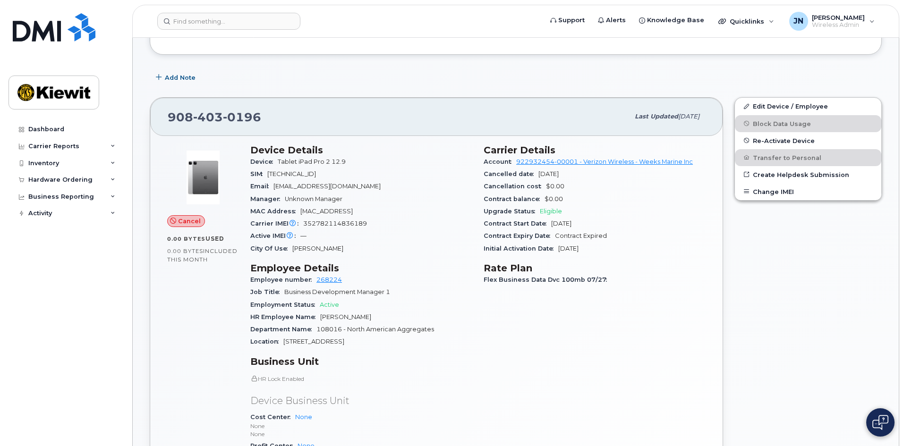
scroll to position [189, 0]
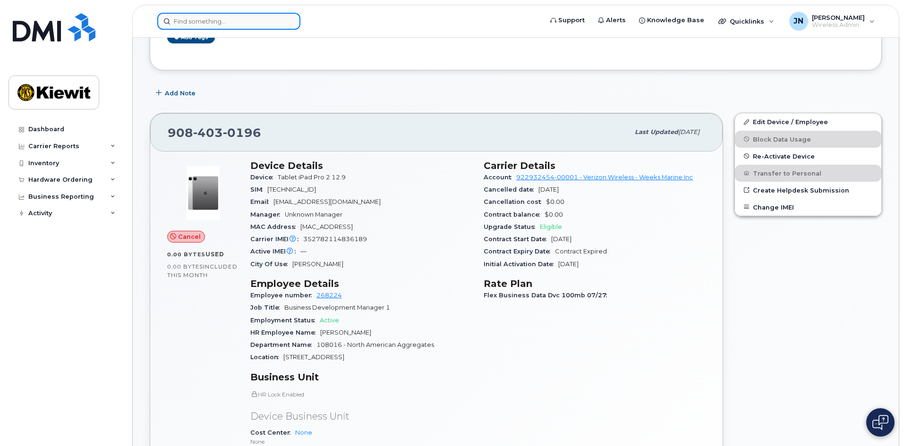
click at [250, 27] on input at bounding box center [228, 21] width 143 height 17
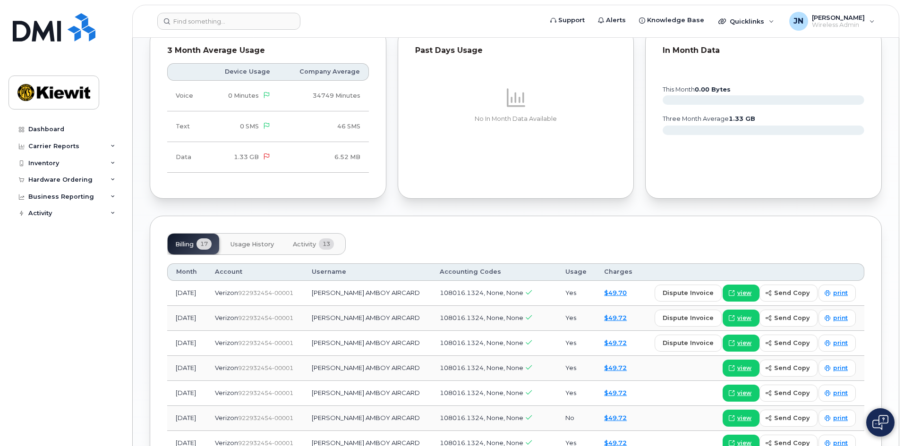
scroll to position [850, 0]
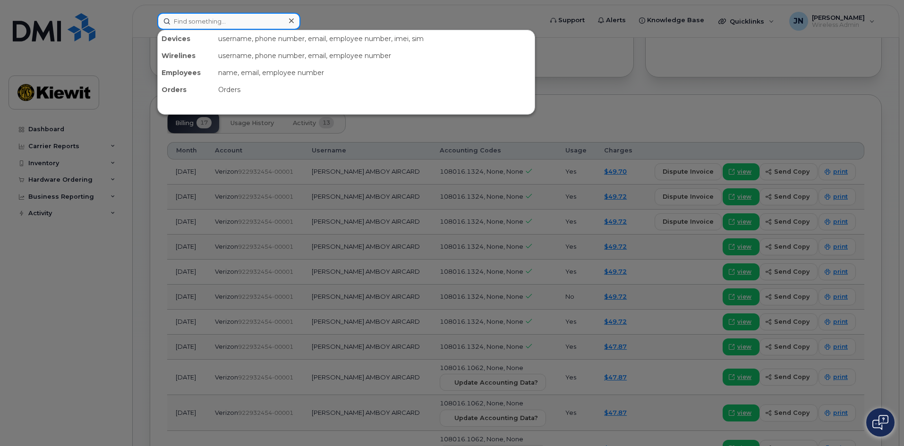
click at [258, 19] on input at bounding box center [228, 21] width 143 height 17
paste input "[PHONE_NUMBER]"
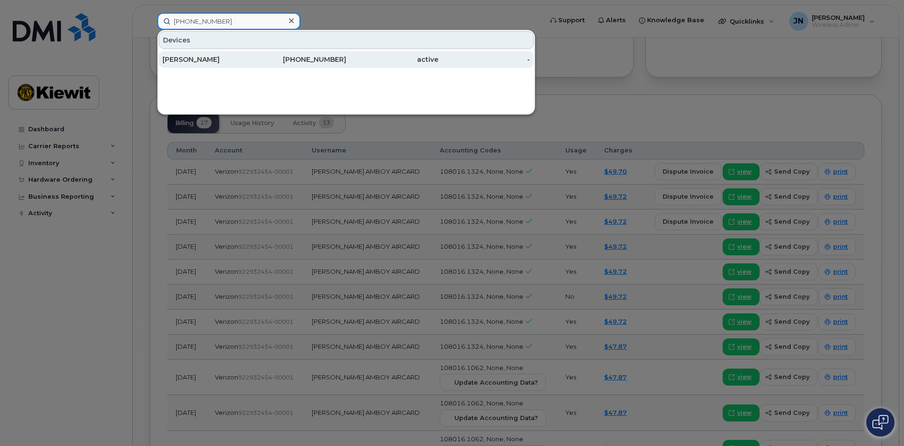
type input "[PHONE_NUMBER]"
click at [250, 61] on div "[PERSON_NAME]" at bounding box center [208, 59] width 92 height 9
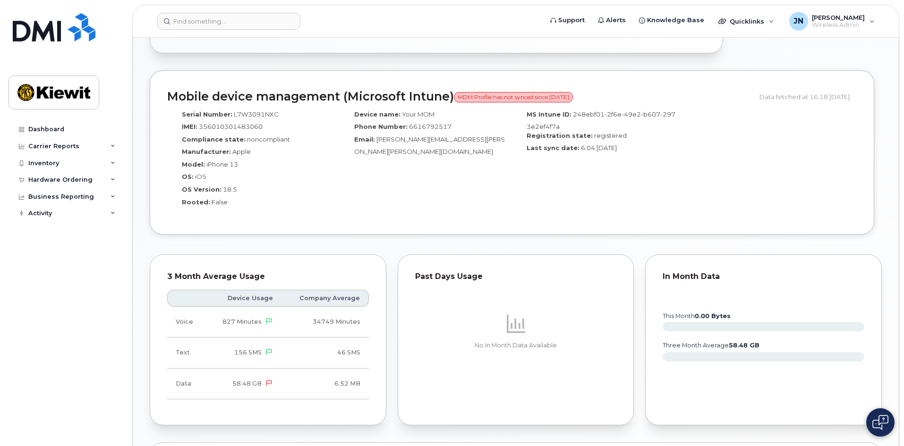
scroll to position [472, 0]
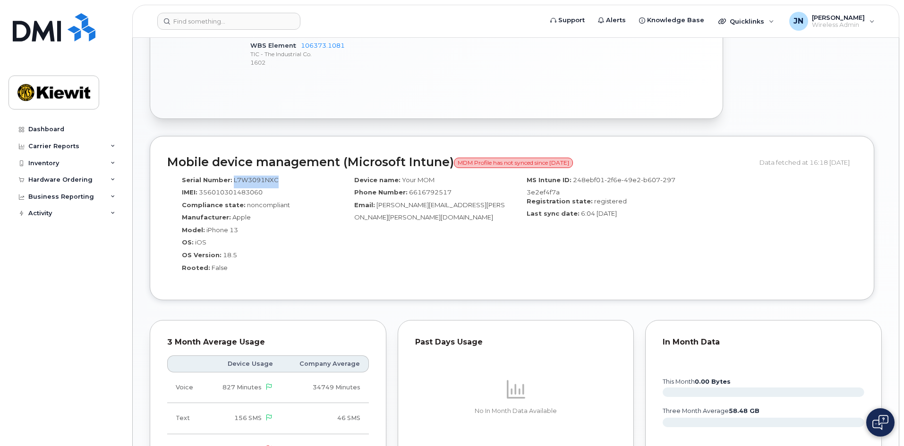
drag, startPoint x: 280, startPoint y: 179, endPoint x: 232, endPoint y: 180, distance: 48.2
click at [232, 180] on div "Serial Number: L7W3091NXC" at bounding box center [253, 182] width 158 height 13
copy span "L7W3091NXC"
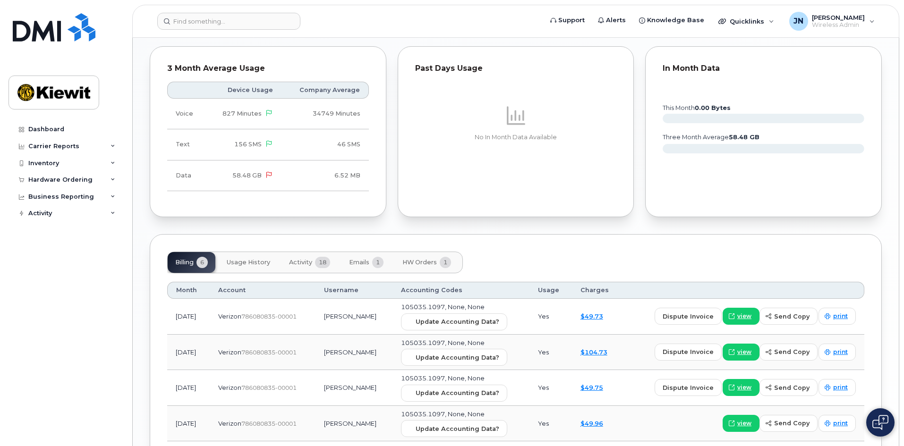
scroll to position [744, 0]
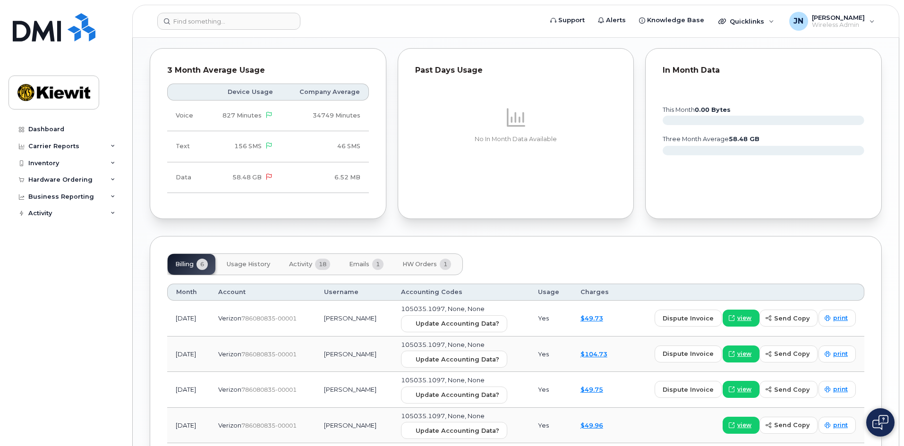
drag, startPoint x: 444, startPoint y: 308, endPoint x: 449, endPoint y: 306, distance: 6.0
click at [444, 308] on span "105035.1097, None, None" at bounding box center [443, 309] width 84 height 8
drag, startPoint x: 452, startPoint y: 306, endPoint x: 409, endPoint y: 310, distance: 43.2
click at [409, 310] on span "105035.1097, None, None" at bounding box center [443, 309] width 84 height 8
copy span "105035.1097"
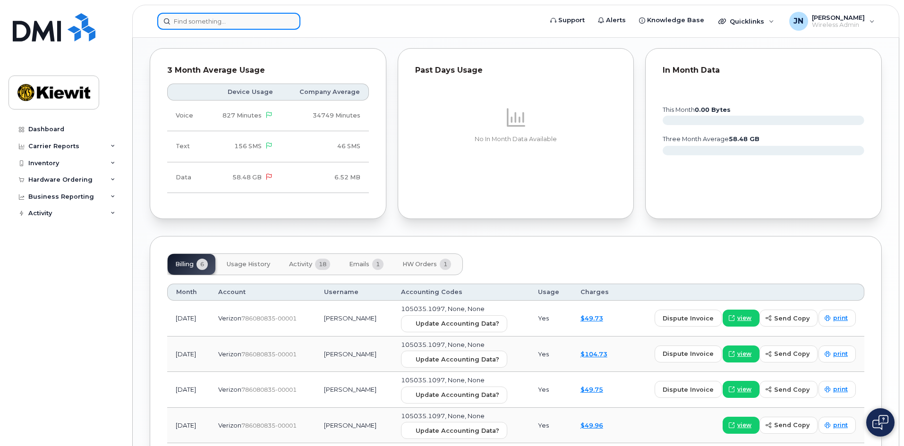
click at [242, 19] on input at bounding box center [228, 21] width 143 height 17
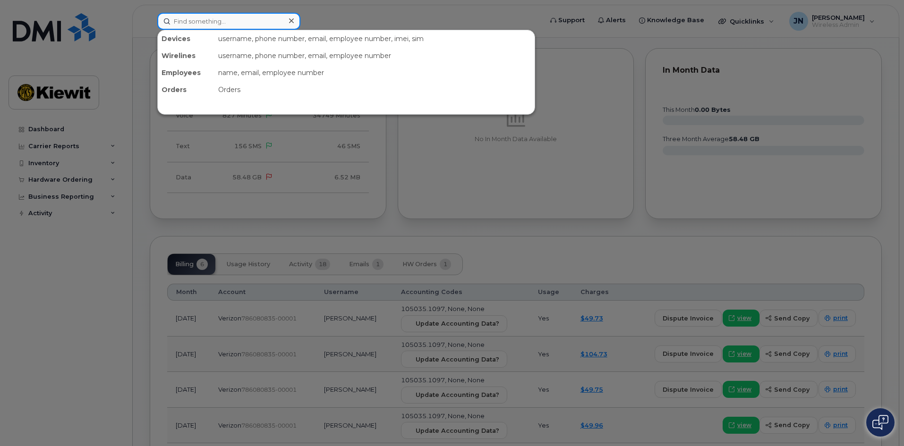
paste input "[PHONE_NUMBER]"
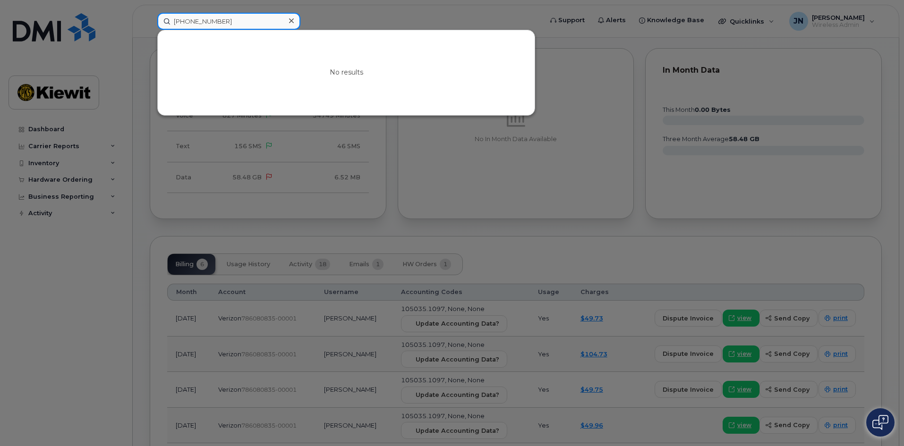
type input "[PHONE_NUMBER]"
click at [292, 21] on icon at bounding box center [291, 21] width 5 height 8
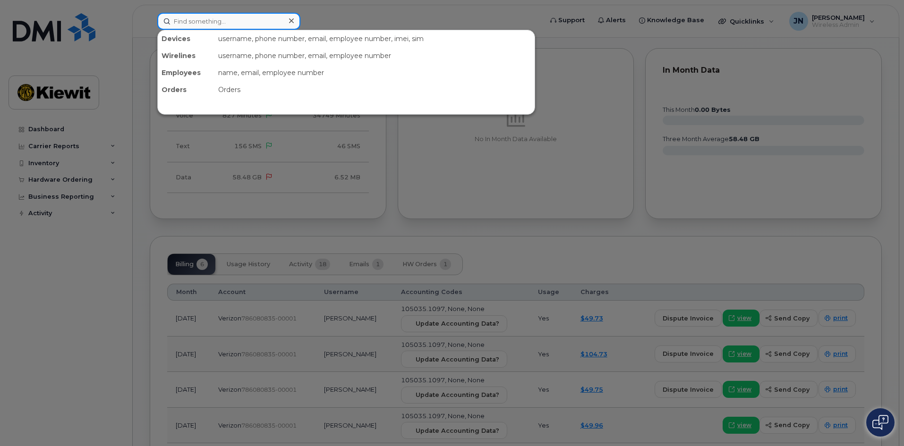
click at [290, 20] on div at bounding box center [228, 21] width 143 height 17
click at [268, 20] on input at bounding box center [228, 21] width 143 height 17
paste input "D6FP67FLWC"
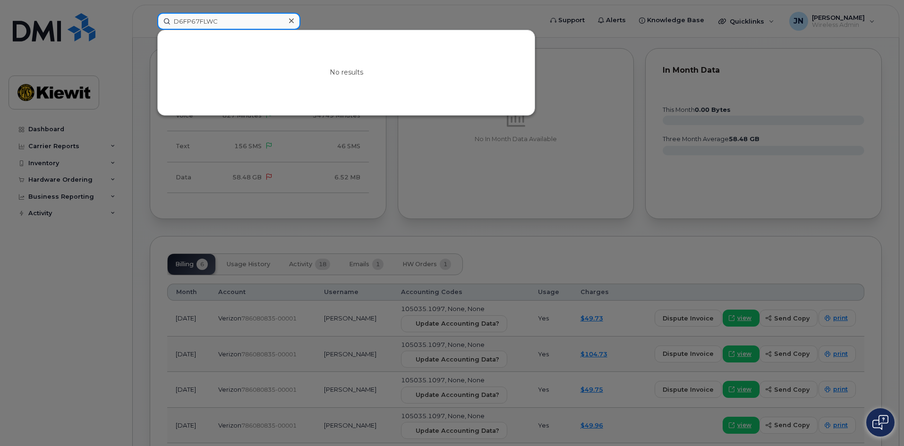
type input "D6FP67FLWC"
click at [292, 20] on icon at bounding box center [291, 20] width 5 height 5
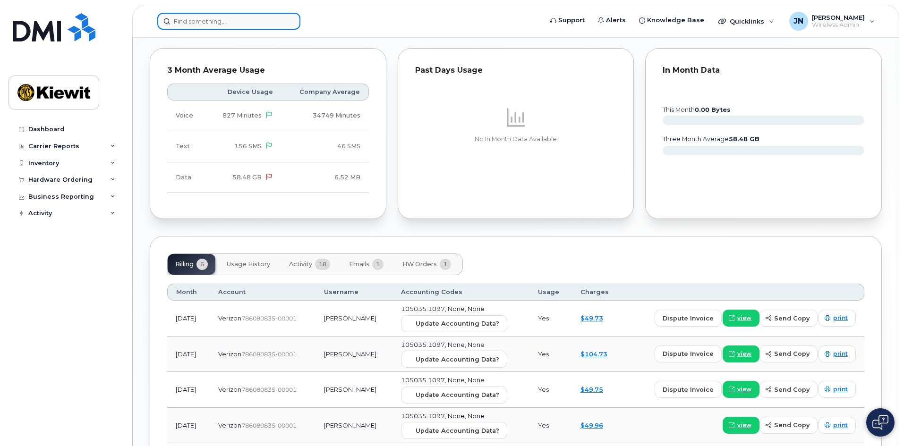
click at [220, 22] on input at bounding box center [228, 21] width 143 height 17
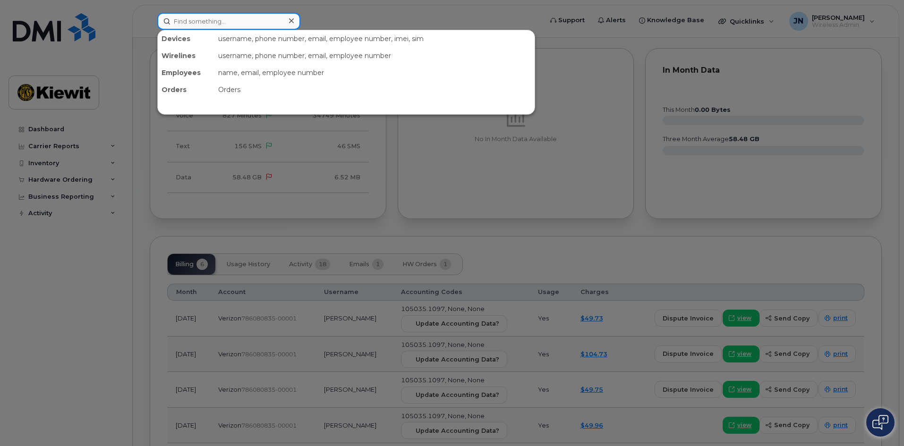
click at [220, 22] on input at bounding box center [228, 21] width 143 height 17
paste input "908-325-9422"
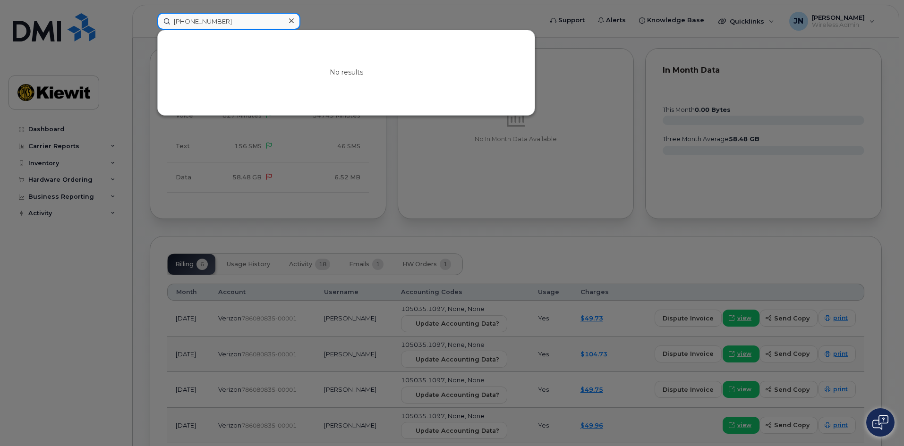
type input "908-325-9422"
click at [291, 20] on icon at bounding box center [291, 20] width 5 height 5
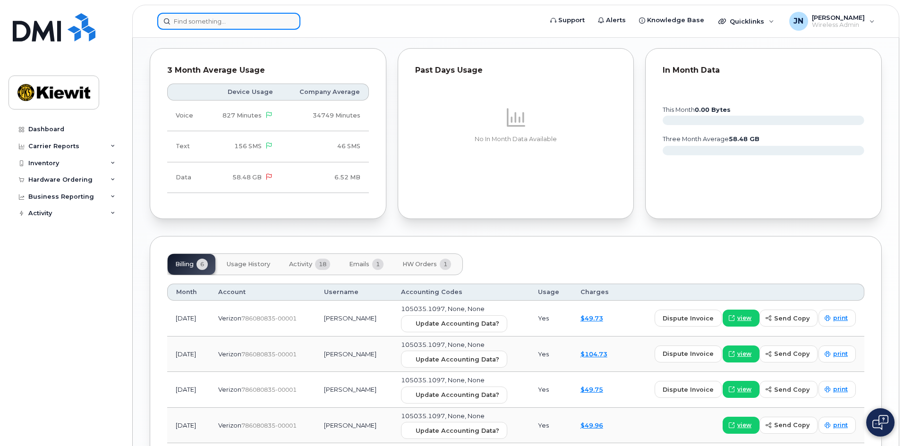
click at [291, 21] on div at bounding box center [228, 21] width 143 height 17
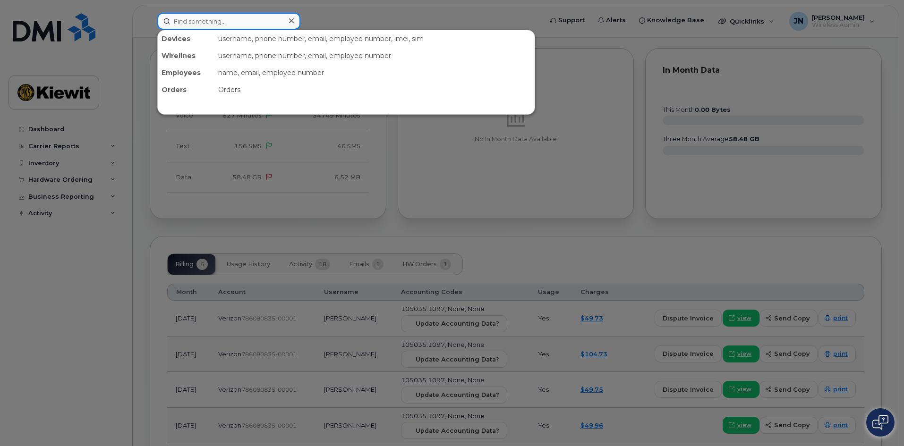
click at [259, 27] on input at bounding box center [228, 21] width 143 height 17
paste input "908-520-9693"
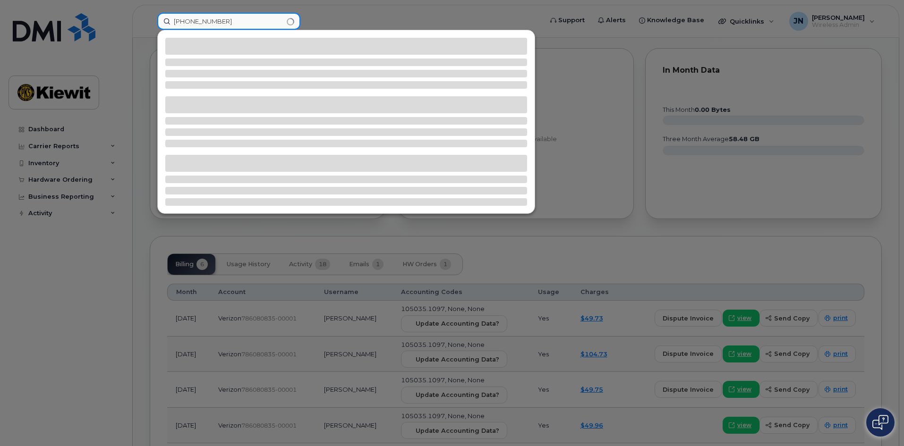
type input "908-520-9693"
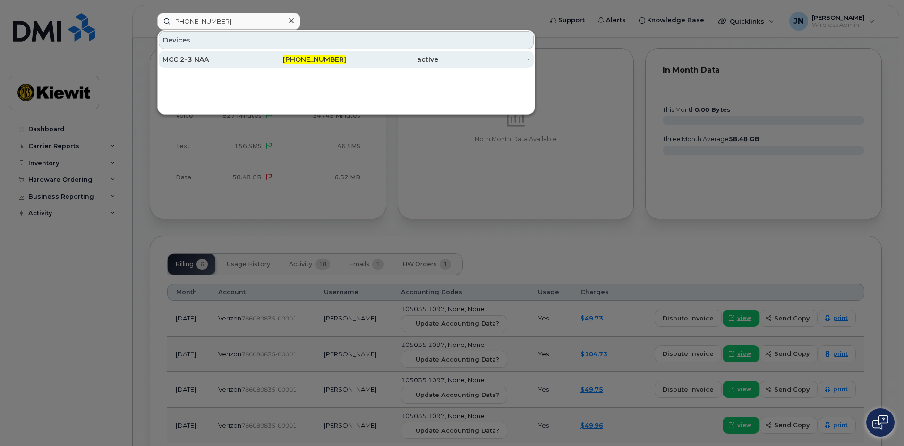
click at [261, 57] on div "908-520-9693" at bounding box center [300, 59] width 92 height 9
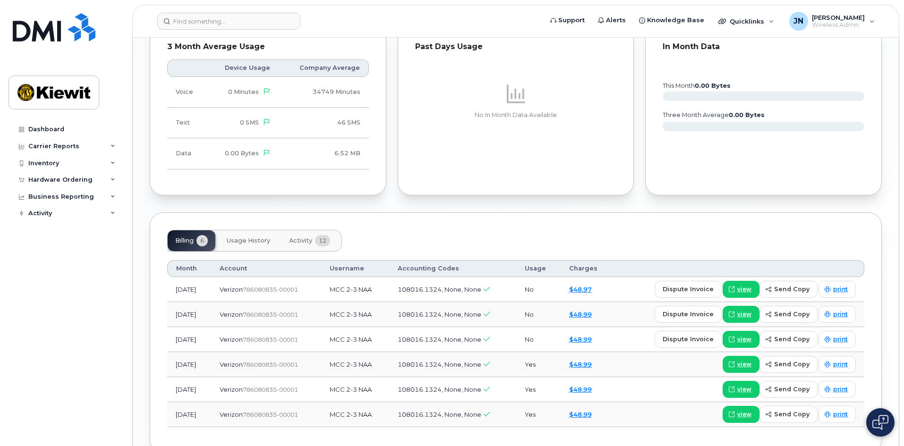
scroll to position [803, 0]
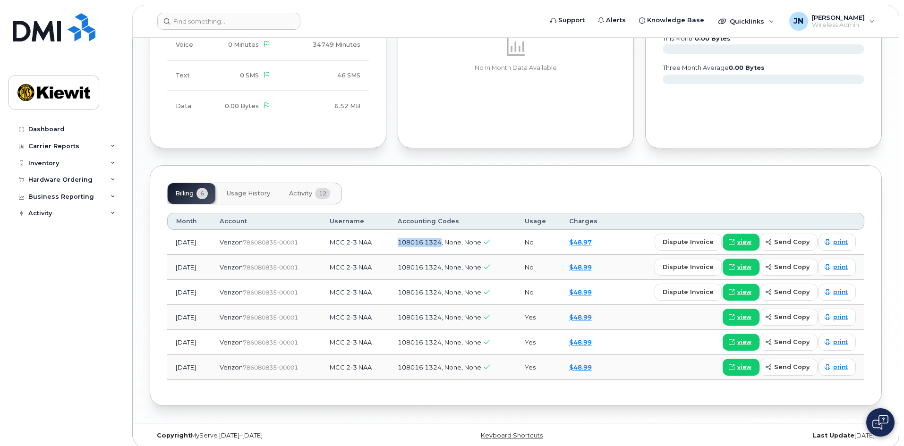
drag, startPoint x: 457, startPoint y: 240, endPoint x: 413, endPoint y: 244, distance: 43.6
click at [413, 244] on span "108016.1324, None, None" at bounding box center [440, 242] width 84 height 8
copy span "108016.1324"
click at [253, 18] on input at bounding box center [228, 21] width 143 height 17
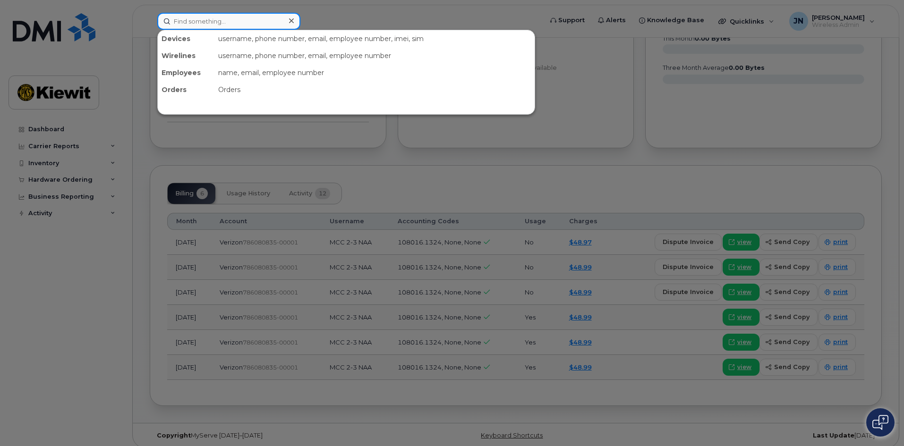
click at [253, 18] on input at bounding box center [228, 21] width 143 height 17
paste input "908-520-9658"
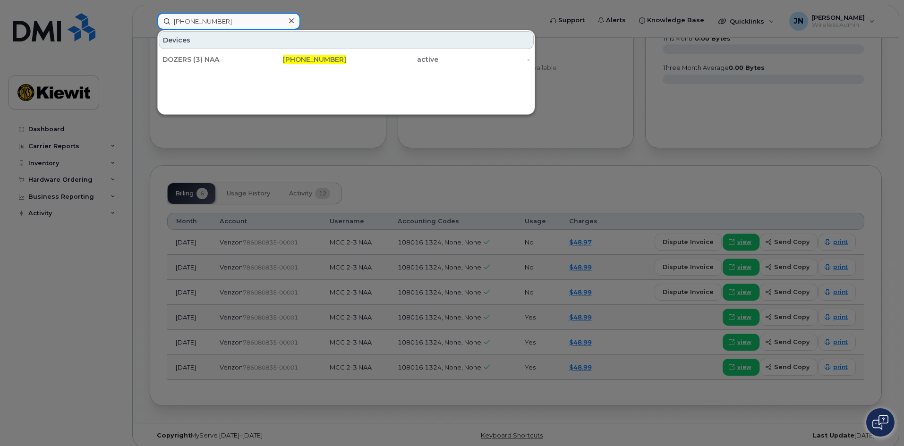
type input "908-520-9658"
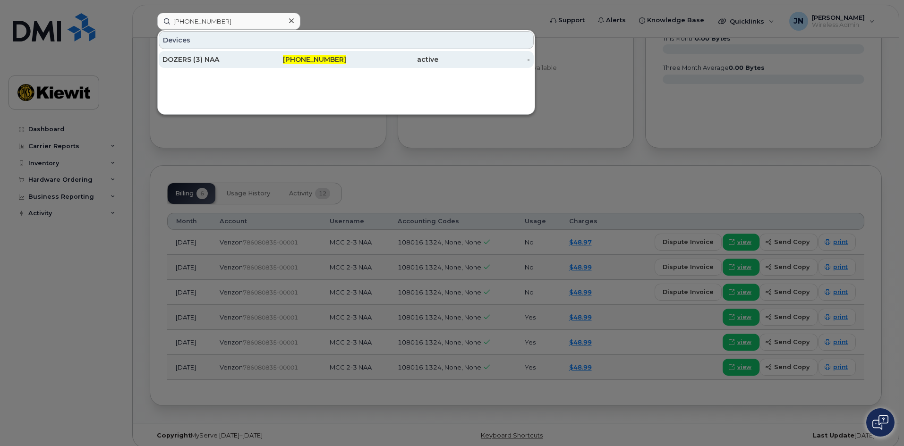
click at [254, 60] on div "908-520-9658" at bounding box center [300, 59] width 92 height 9
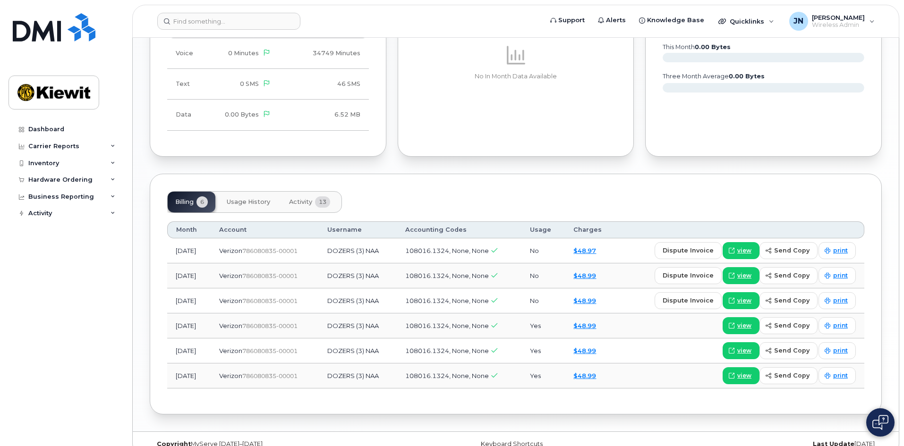
scroll to position [810, 0]
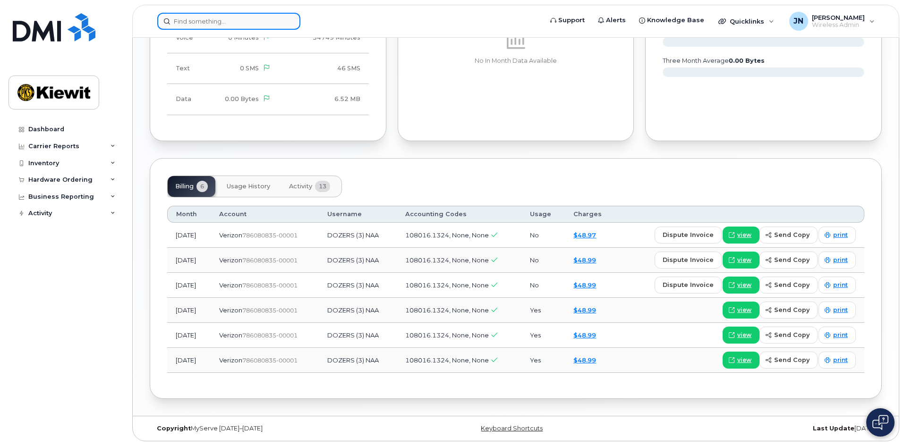
click at [263, 20] on input at bounding box center [228, 21] width 143 height 17
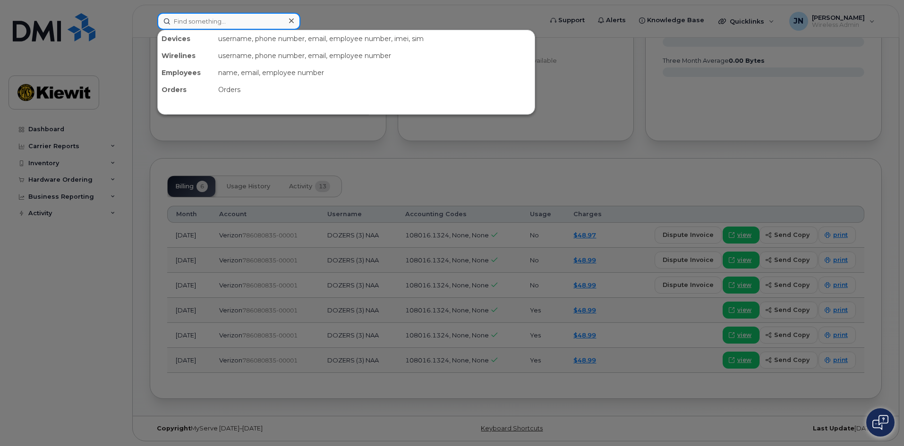
paste input "[PHONE_NUMBER]"
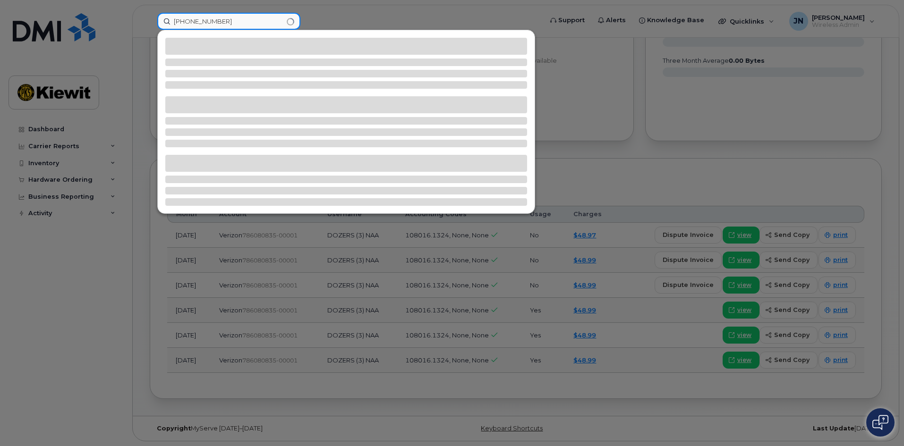
type input "[PHONE_NUMBER]"
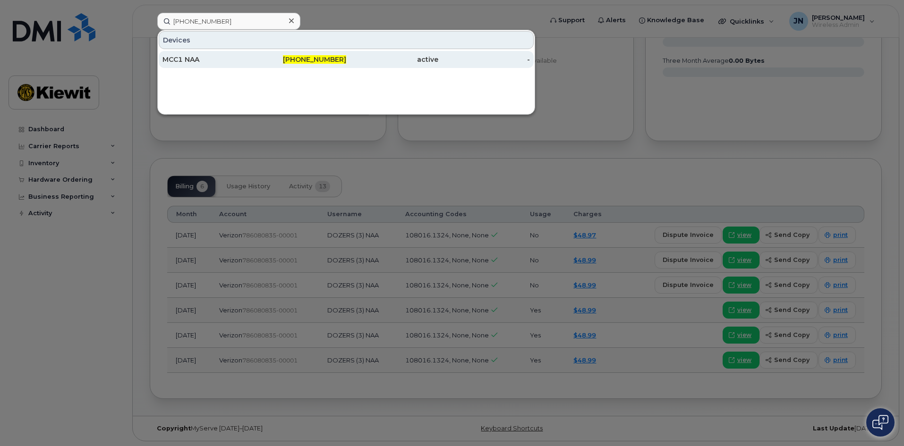
click at [258, 62] on div "[PHONE_NUMBER]" at bounding box center [300, 59] width 92 height 9
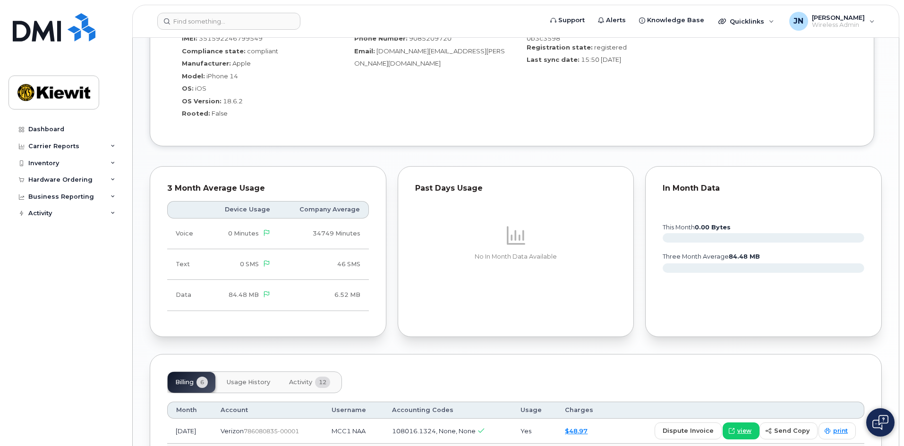
scroll to position [803, 0]
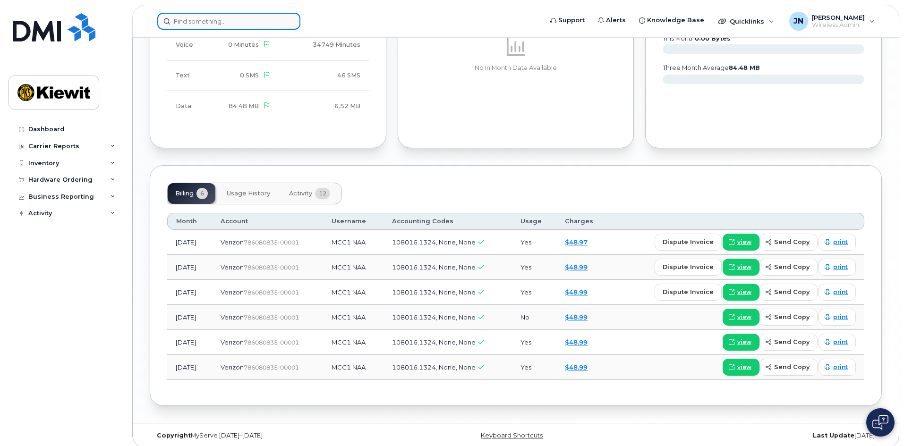
click at [221, 19] on input at bounding box center [228, 21] width 143 height 17
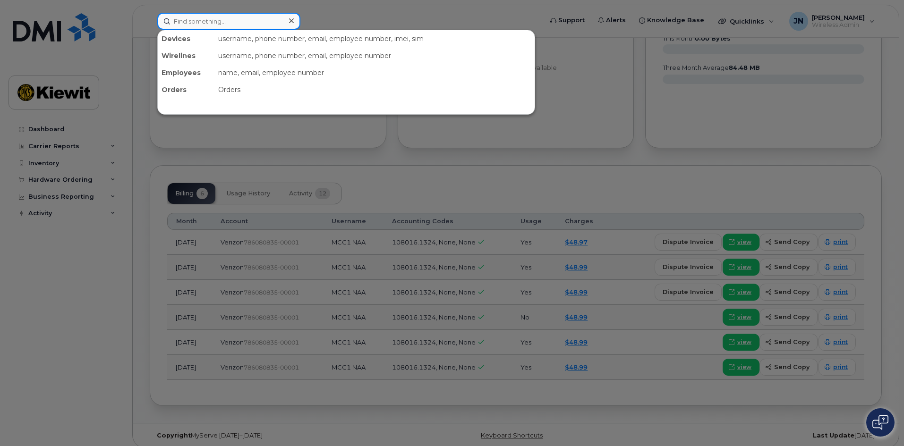
paste input "[PHONE_NUMBER]"
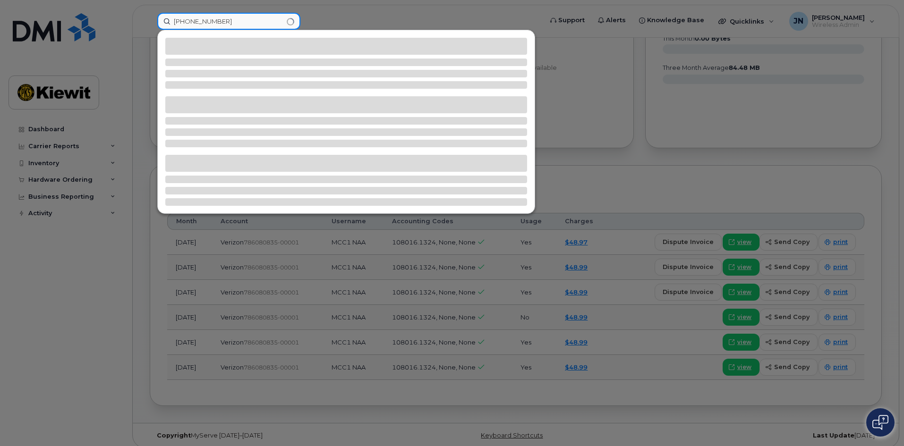
type input "[PHONE_NUMBER]"
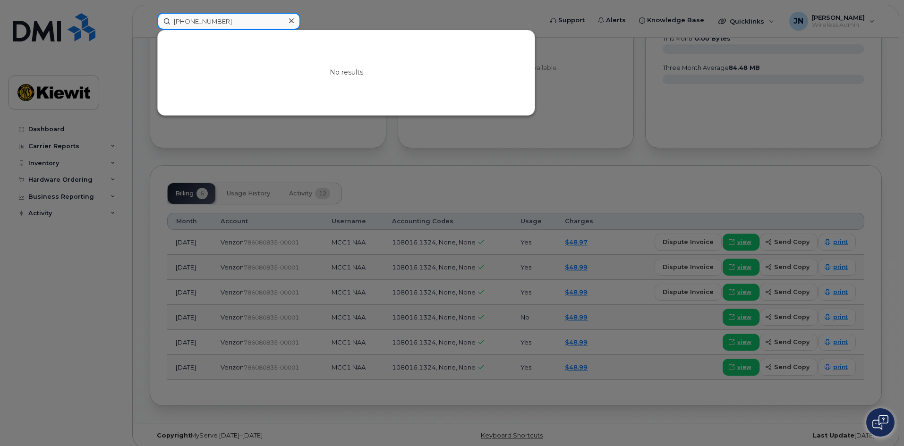
click at [236, 30] on div "[PHONE_NUMBER] No results" at bounding box center [346, 21] width 379 height 17
click at [253, 19] on input "[PHONE_NUMBER]" at bounding box center [228, 21] width 143 height 17
click at [263, 25] on input "[PHONE_NUMBER]" at bounding box center [228, 21] width 143 height 17
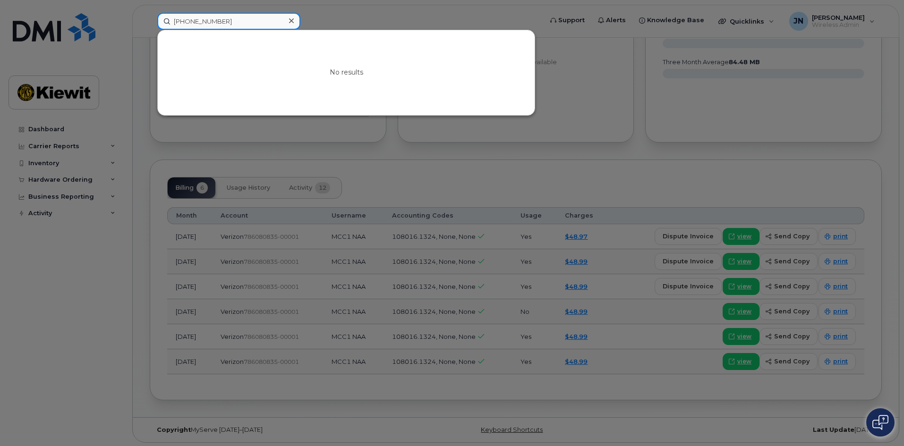
scroll to position [810, 0]
click at [291, 19] on icon at bounding box center [291, 21] width 5 height 8
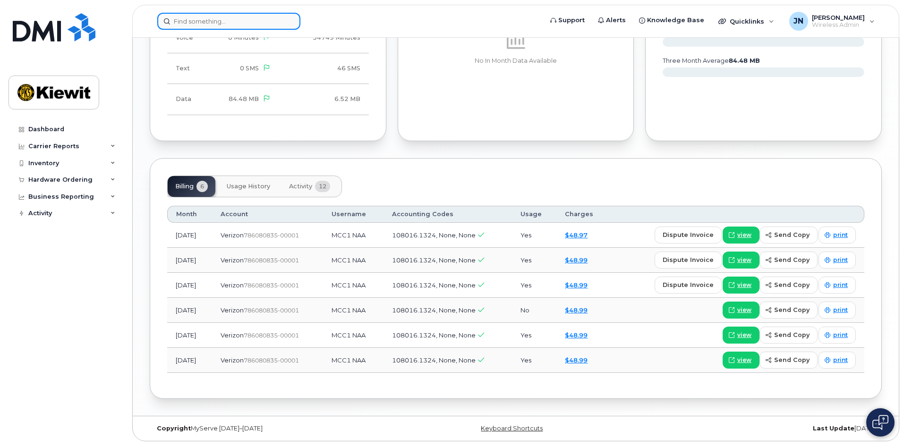
click at [291, 19] on div at bounding box center [228, 21] width 143 height 17
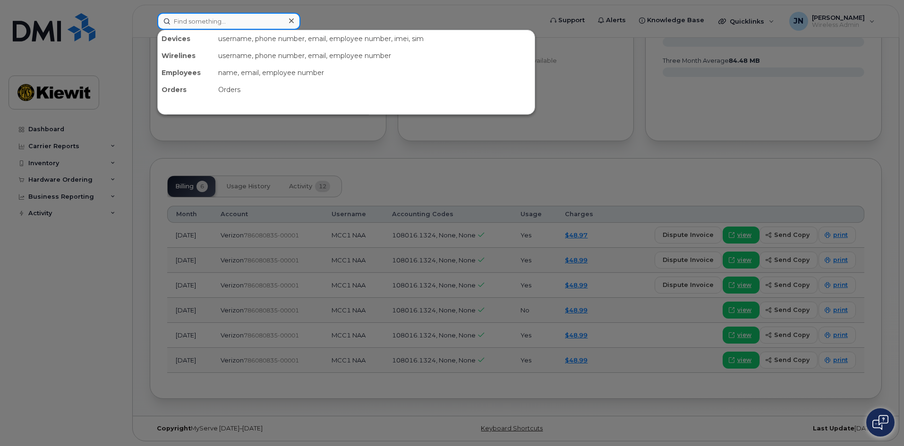
click at [260, 21] on input at bounding box center [228, 21] width 143 height 17
paste input "[PHONE_NUMBER]"
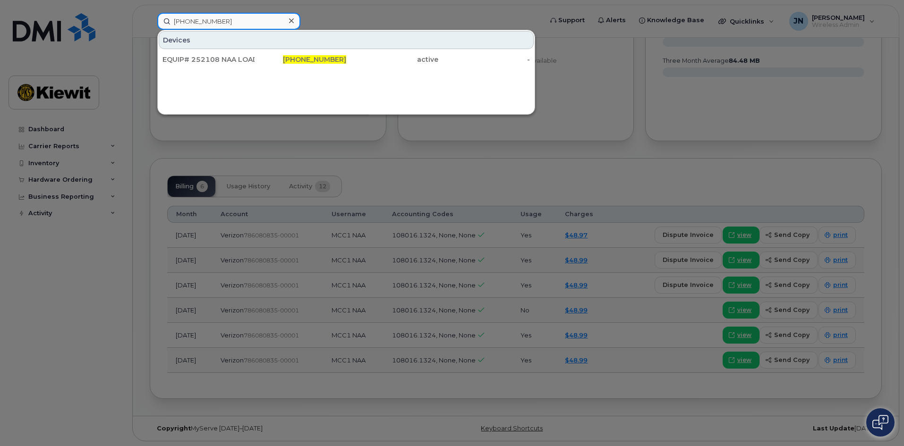
type input "[PHONE_NUMBER]"
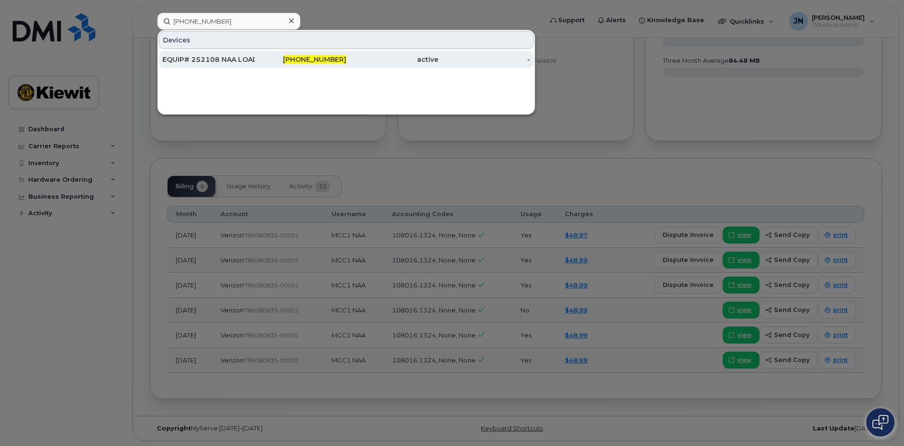
click at [238, 62] on div "EQUIP# 252108 NAA LOADER" at bounding box center [208, 59] width 92 height 9
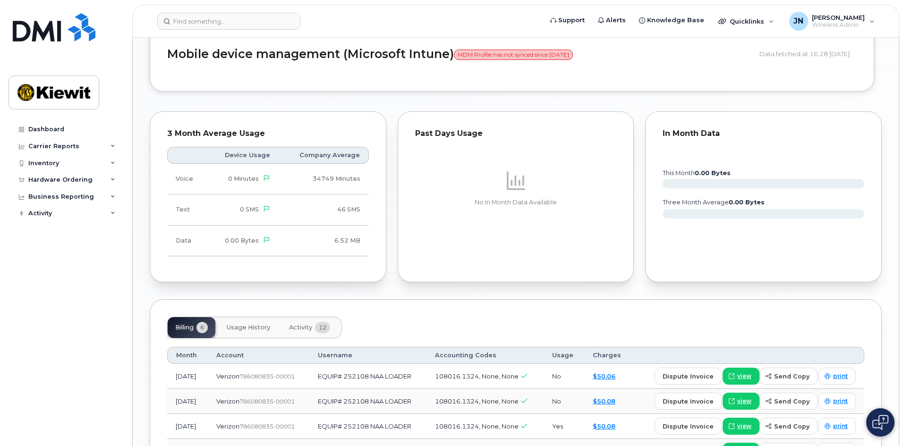
scroll to position [709, 0]
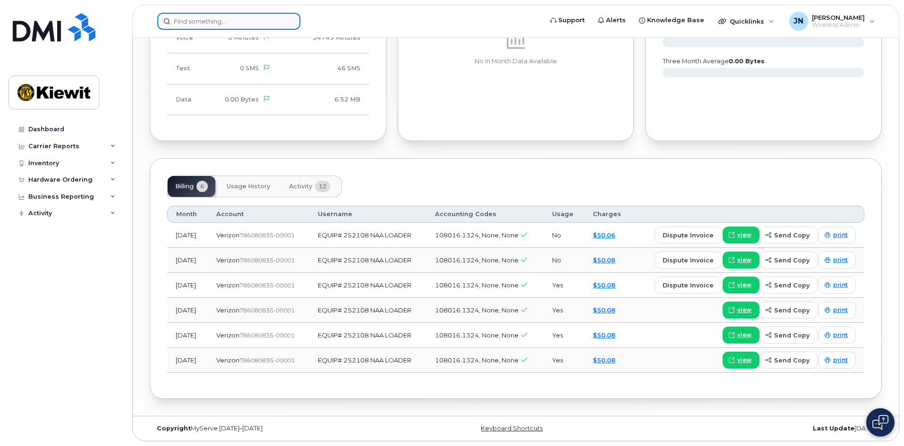
click at [239, 16] on input at bounding box center [228, 21] width 143 height 17
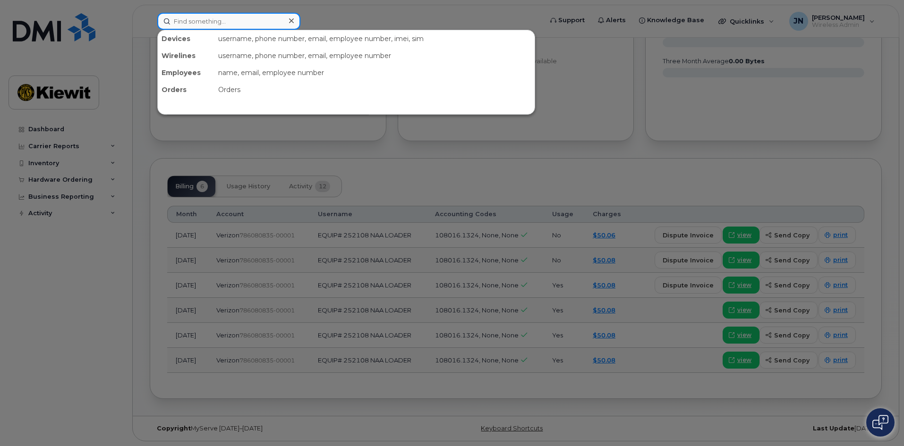
paste input "[PHONE_NUMBER]"
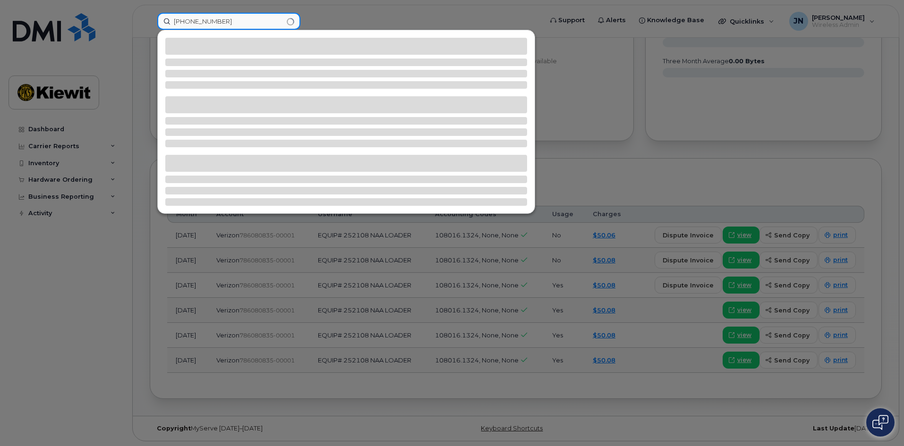
type input "[PHONE_NUMBER]"
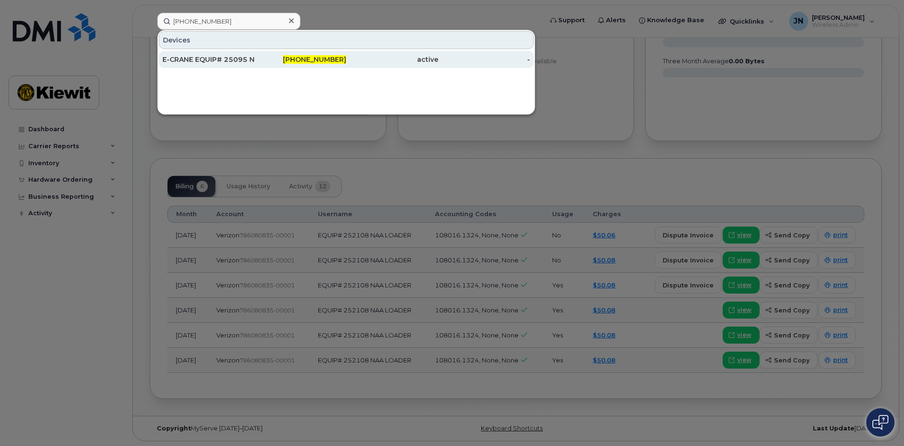
click at [265, 56] on div "908-520-9683" at bounding box center [300, 59] width 92 height 9
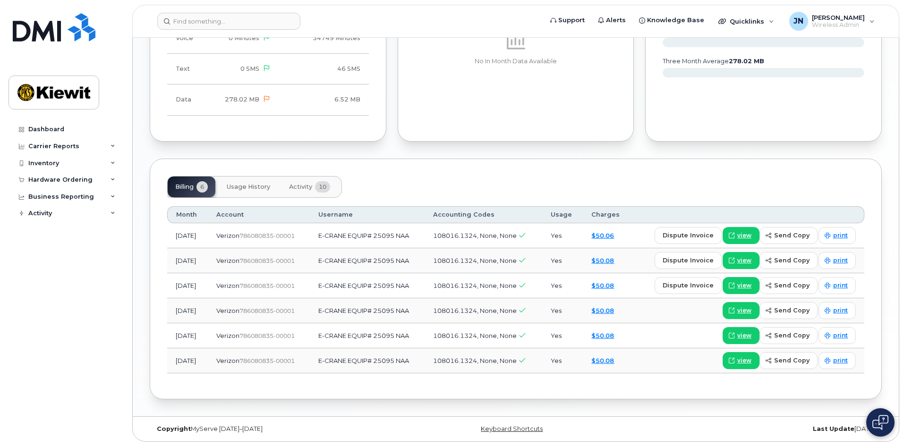
scroll to position [810, 0]
click at [266, 25] on input at bounding box center [228, 21] width 143 height 17
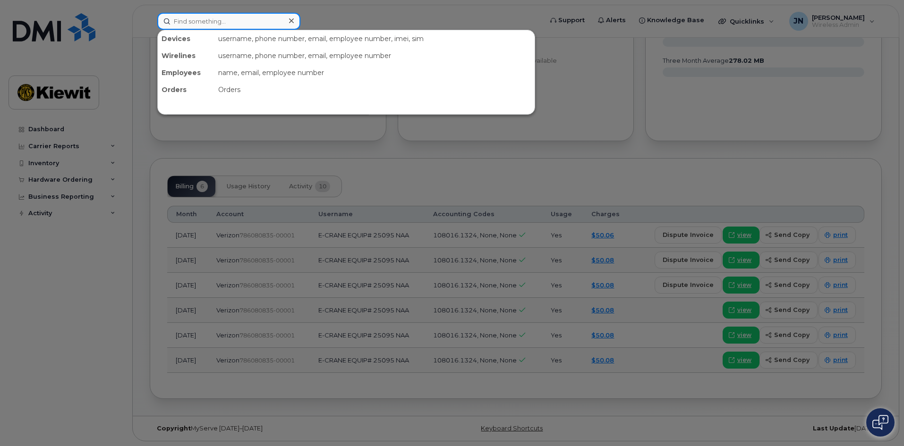
click at [266, 25] on input at bounding box center [228, 21] width 143 height 17
paste input "908-520-9461"
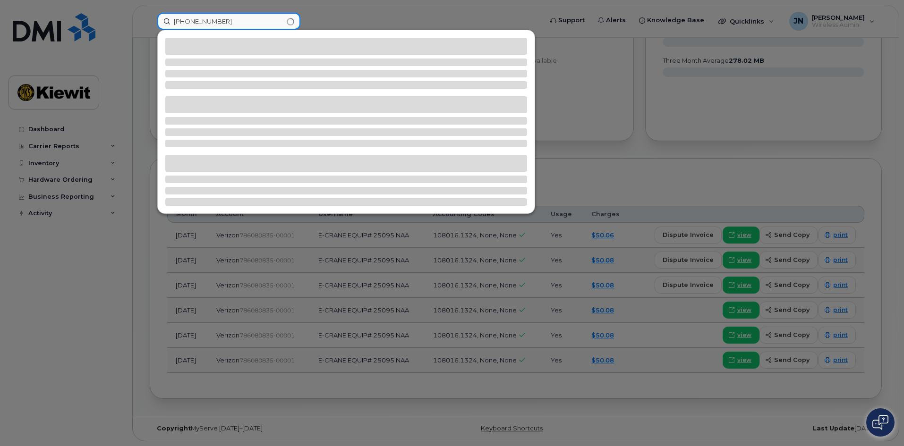
type input "908-520-9461"
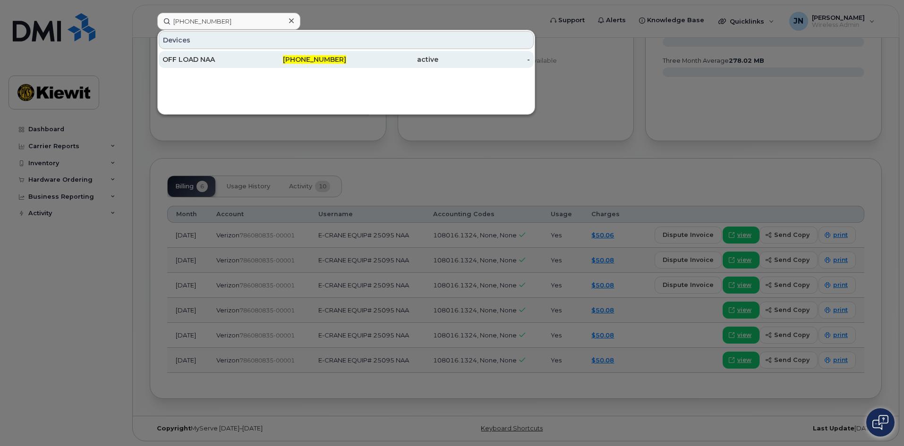
click at [262, 62] on div "908-520-9461" at bounding box center [300, 59] width 92 height 9
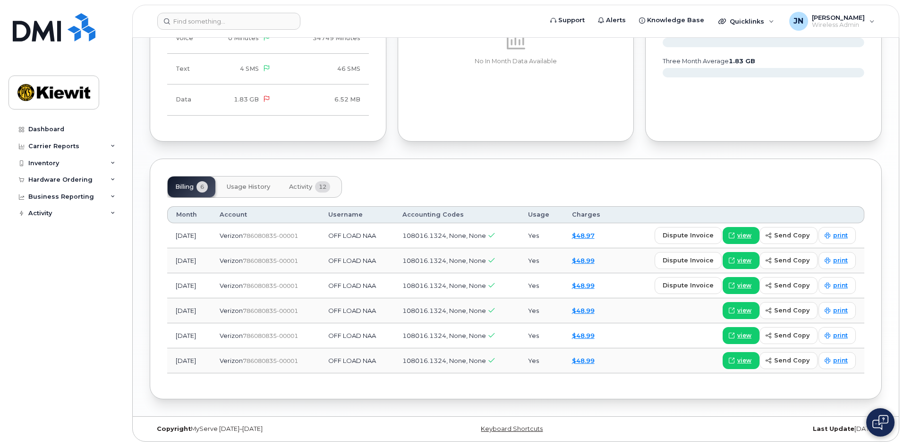
scroll to position [810, 0]
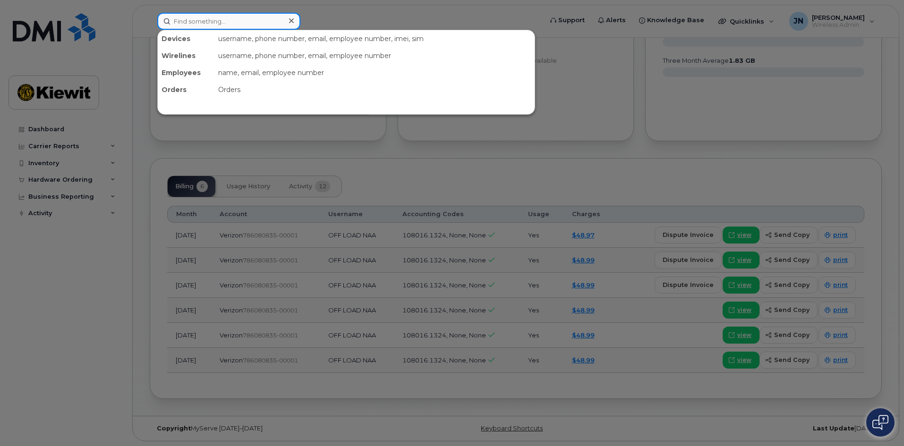
click at [209, 21] on input at bounding box center [228, 21] width 143 height 17
paste input "908-520-9727"
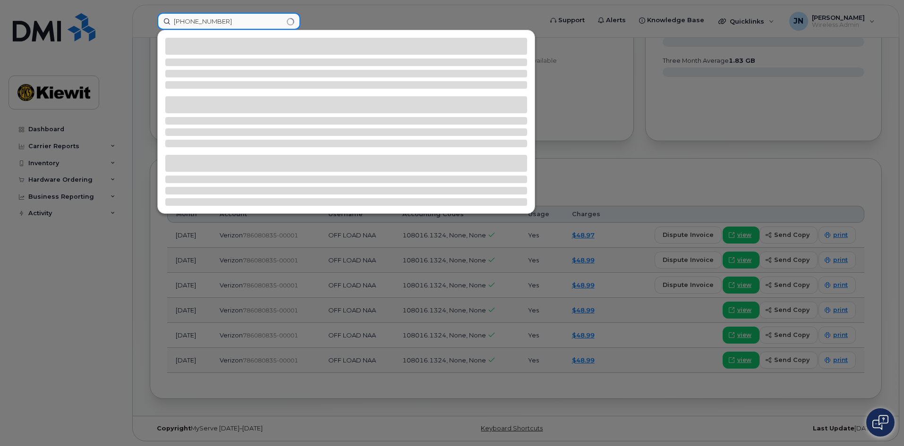
type input "908-520-9727"
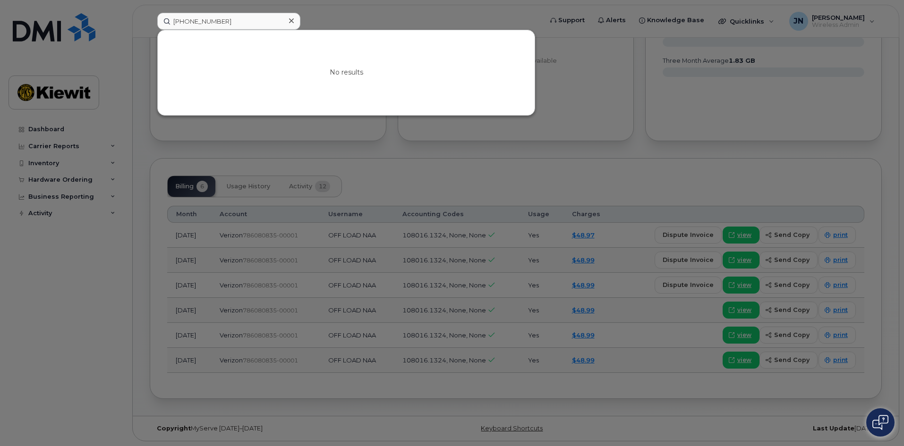
click at [292, 19] on icon at bounding box center [291, 21] width 5 height 8
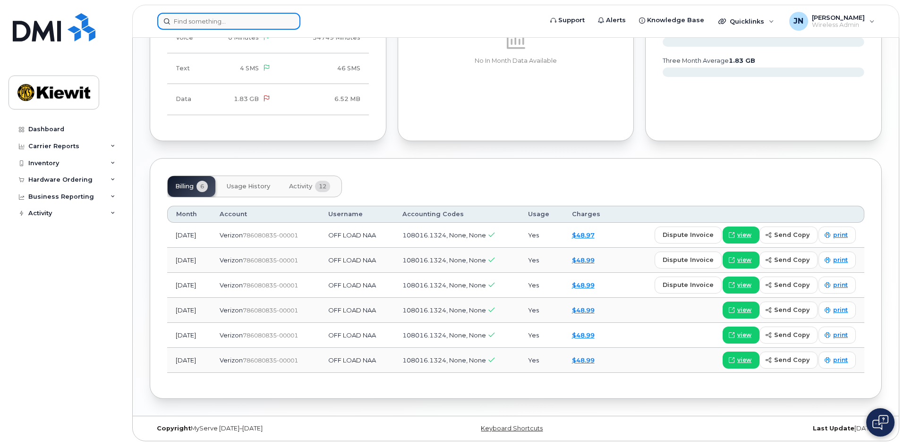
click at [254, 23] on input at bounding box center [228, 21] width 143 height 17
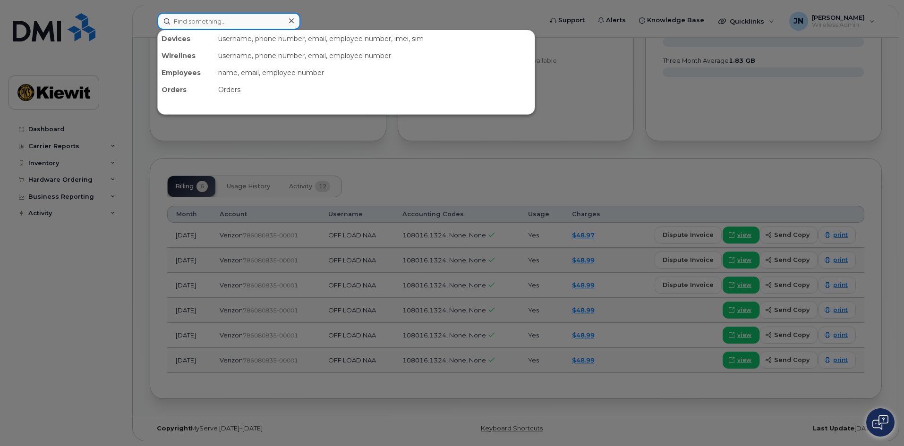
paste input "908-520-9494"
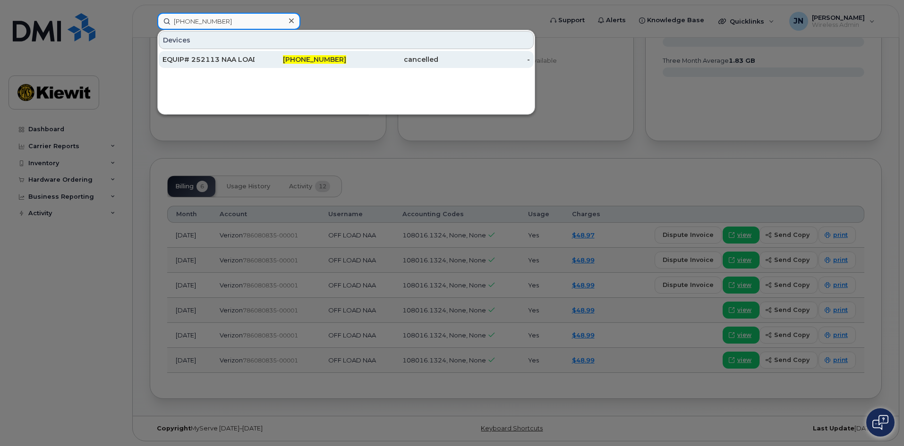
type input "908-520-9494"
click at [268, 58] on div "908-520-9494" at bounding box center [300, 59] width 92 height 9
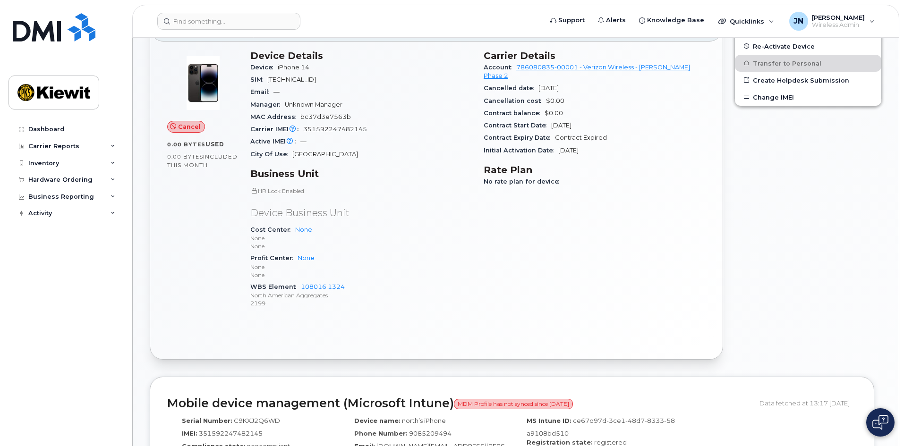
scroll to position [146, 0]
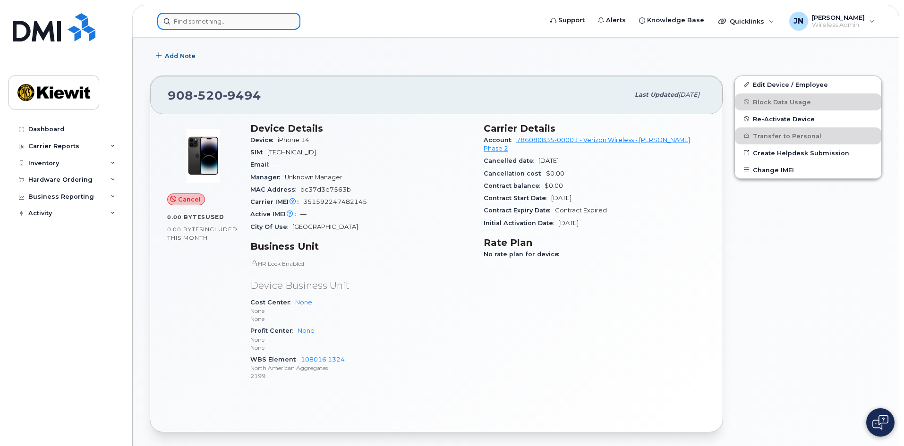
click at [203, 21] on input at bounding box center [228, 21] width 143 height 17
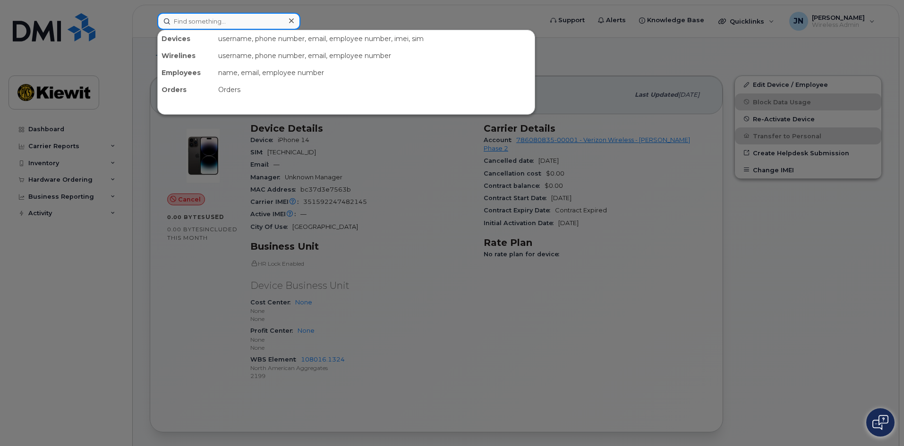
paste input "[PHONE_NUMBER]"
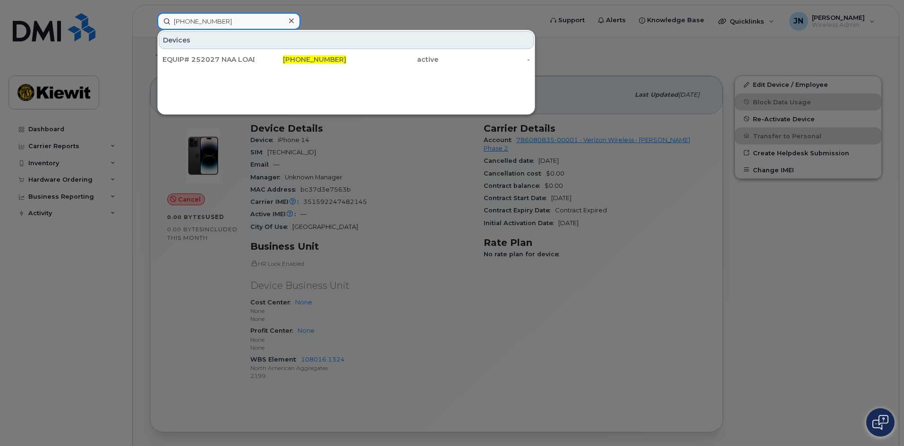
type input "[PHONE_NUMBER]"
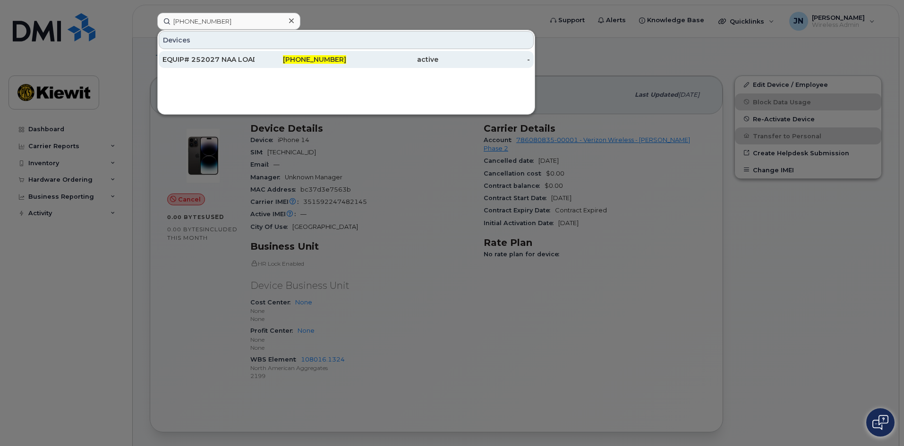
click at [272, 57] on div "[PHONE_NUMBER]" at bounding box center [300, 59] width 92 height 9
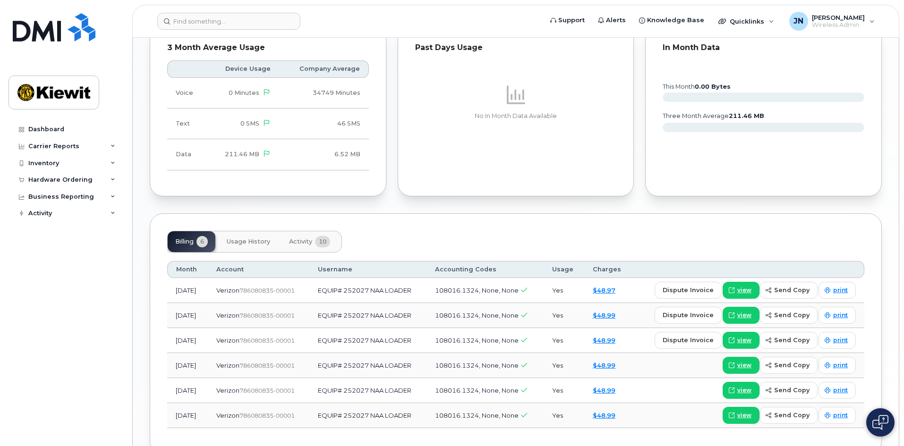
scroll to position [810, 0]
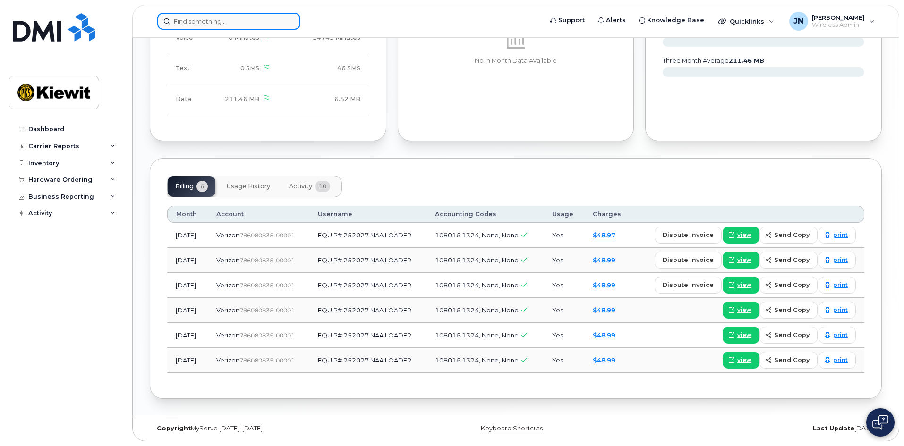
click at [263, 21] on input at bounding box center [228, 21] width 143 height 17
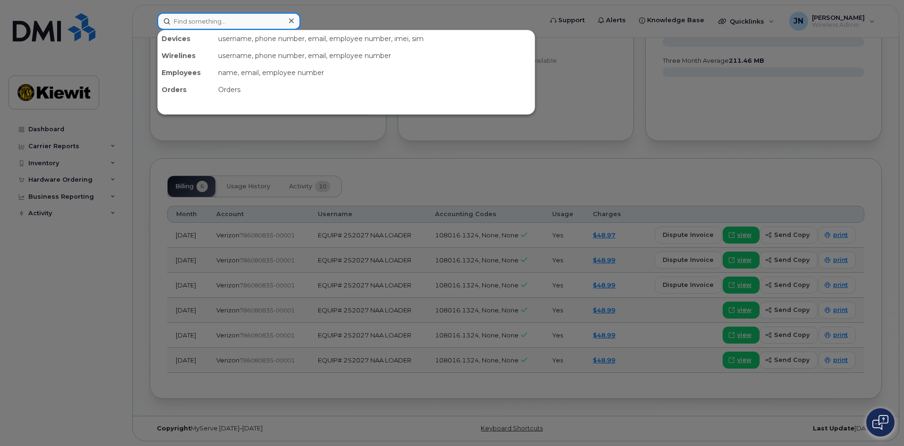
paste input "908-520-9488"
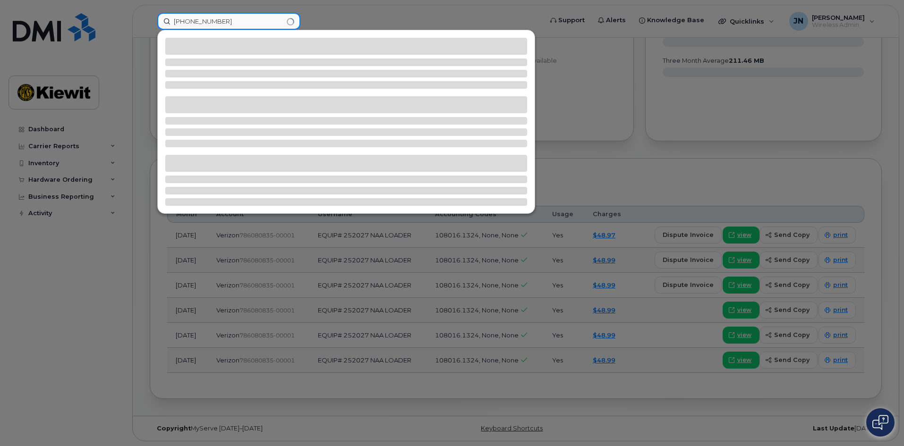
type input "908-520-9488"
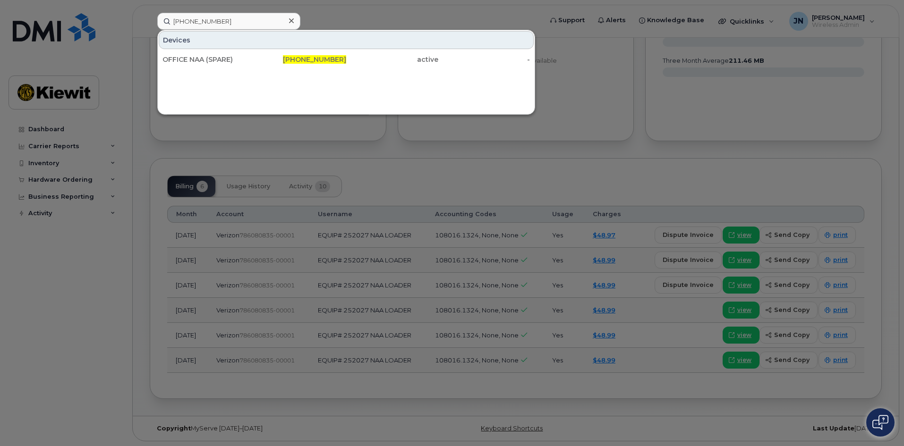
click at [261, 50] on div "OFFICE NAA (SPARE) 908-520-9488 active -" at bounding box center [346, 59] width 377 height 19
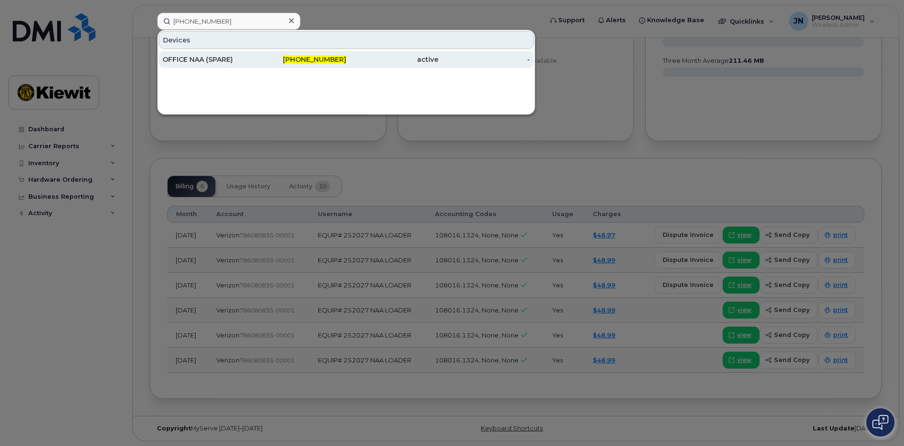
click at [338, 64] on div "908-520-9488" at bounding box center [300, 59] width 92 height 9
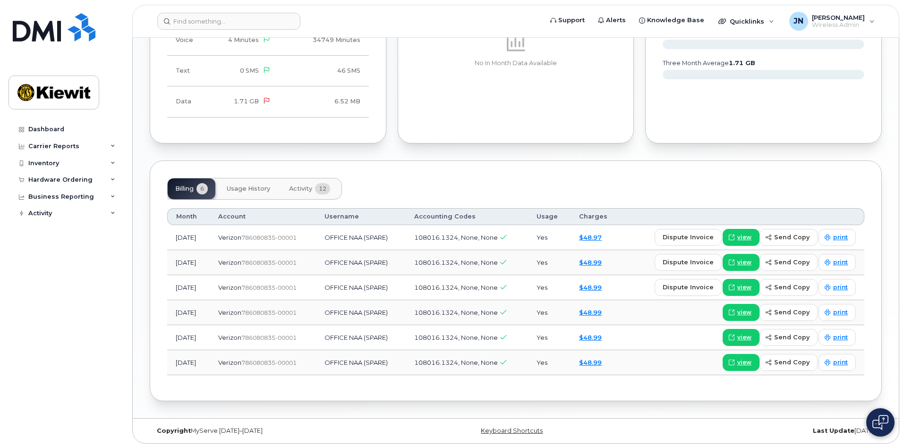
scroll to position [810, 0]
